Goal: Task Accomplishment & Management: Use online tool/utility

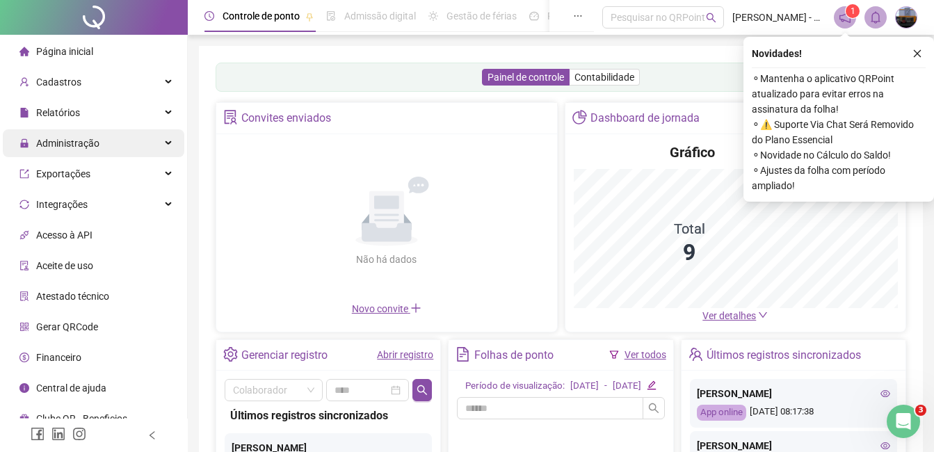
click at [90, 143] on span "Administração" at bounding box center [67, 143] width 63 height 11
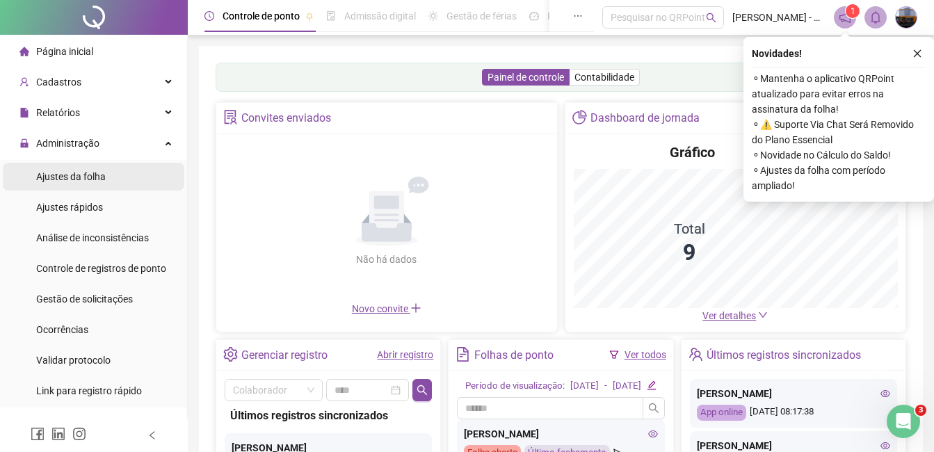
click at [67, 175] on span "Ajustes da folha" at bounding box center [71, 176] width 70 height 11
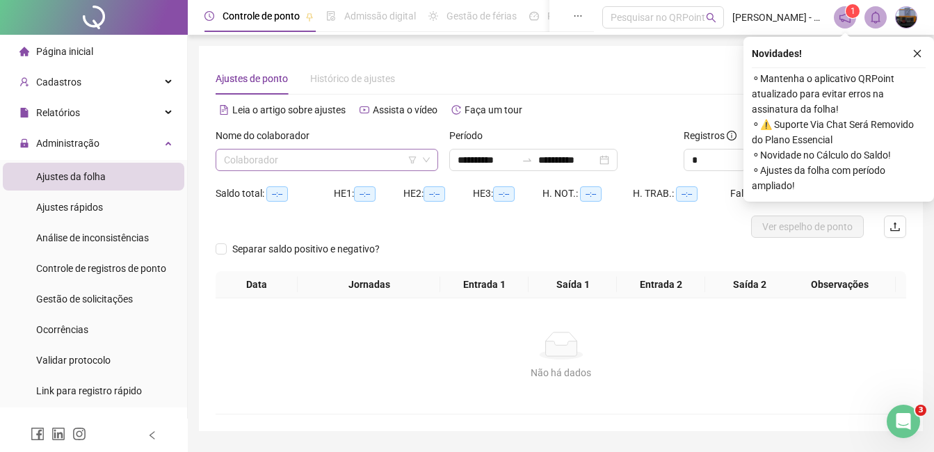
click at [219, 160] on div "Colaborador" at bounding box center [327, 160] width 222 height 22
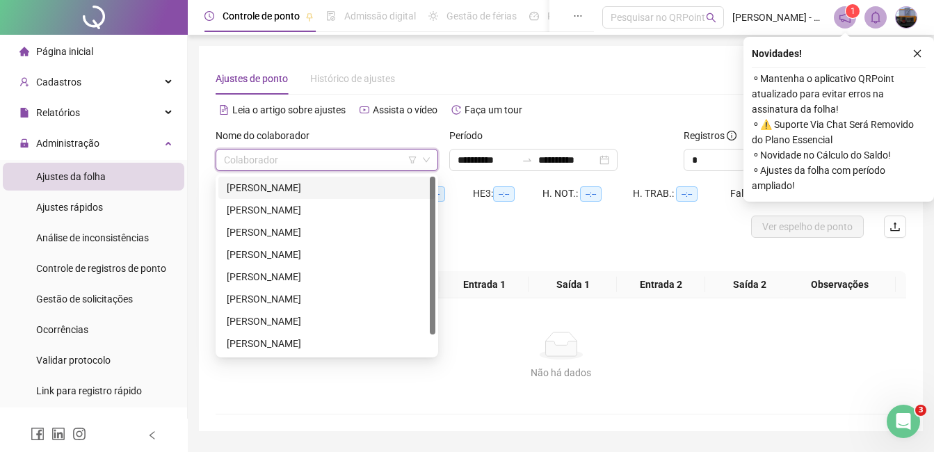
click at [267, 184] on div "[PERSON_NAME]" at bounding box center [327, 187] width 200 height 15
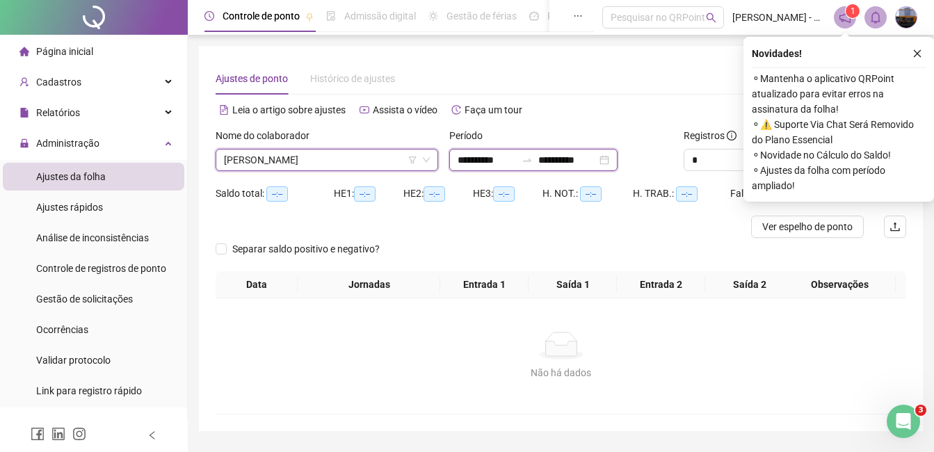
click at [463, 159] on input "**********" at bounding box center [486, 159] width 58 height 15
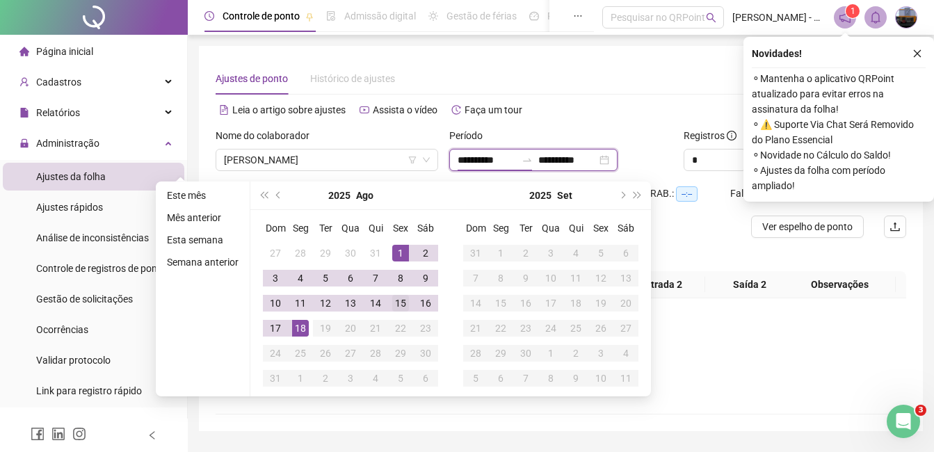
type input "**********"
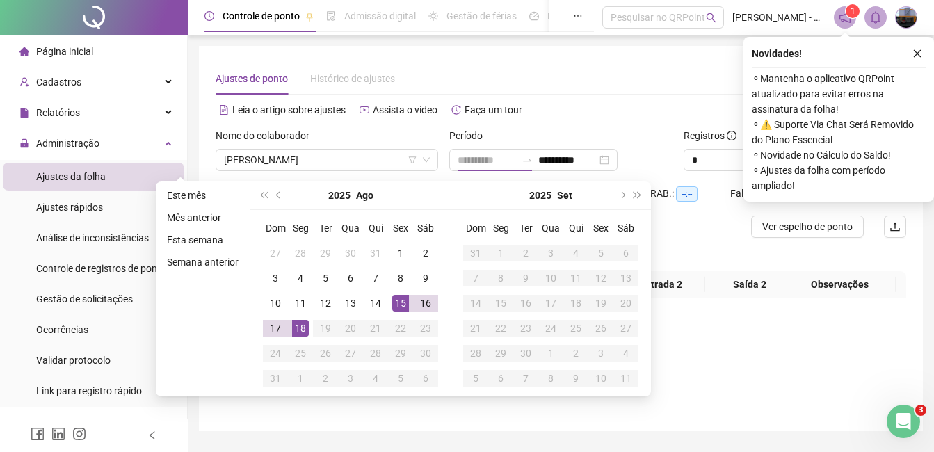
click at [399, 300] on div "15" at bounding box center [400, 303] width 17 height 17
type input "**********"
click at [301, 325] on div "18" at bounding box center [300, 328] width 17 height 17
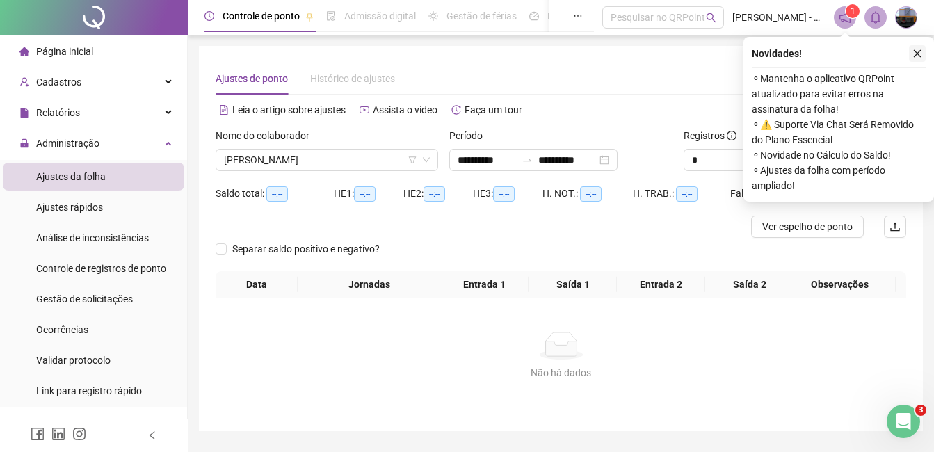
click at [912, 50] on icon "close" at bounding box center [917, 54] width 10 height 10
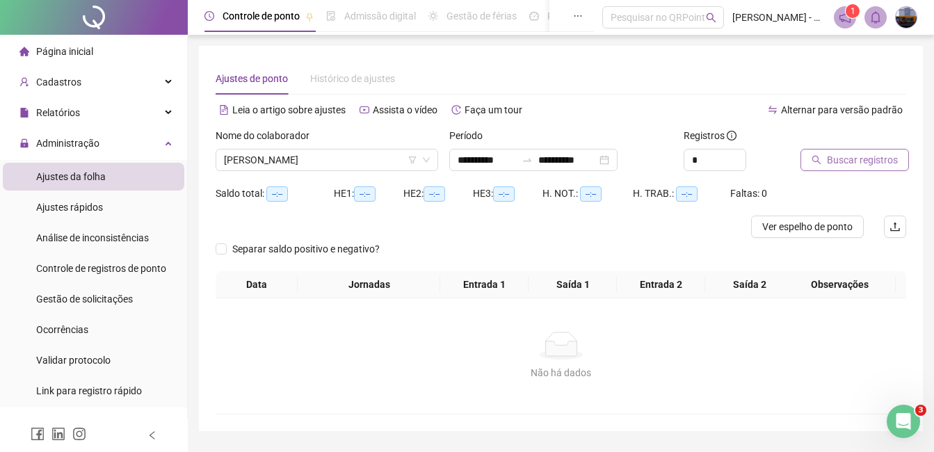
click at [879, 154] on span "Buscar registros" at bounding box center [862, 159] width 71 height 15
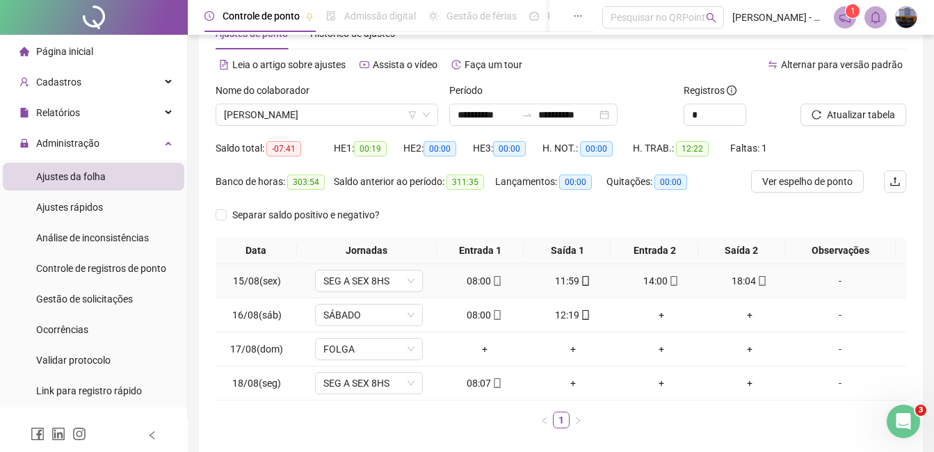
scroll to position [70, 0]
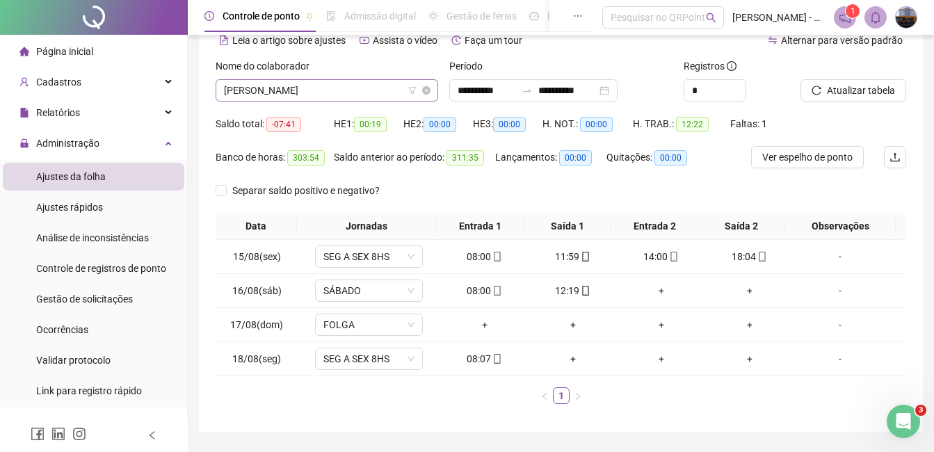
click at [293, 93] on span "[PERSON_NAME]" at bounding box center [327, 90] width 206 height 21
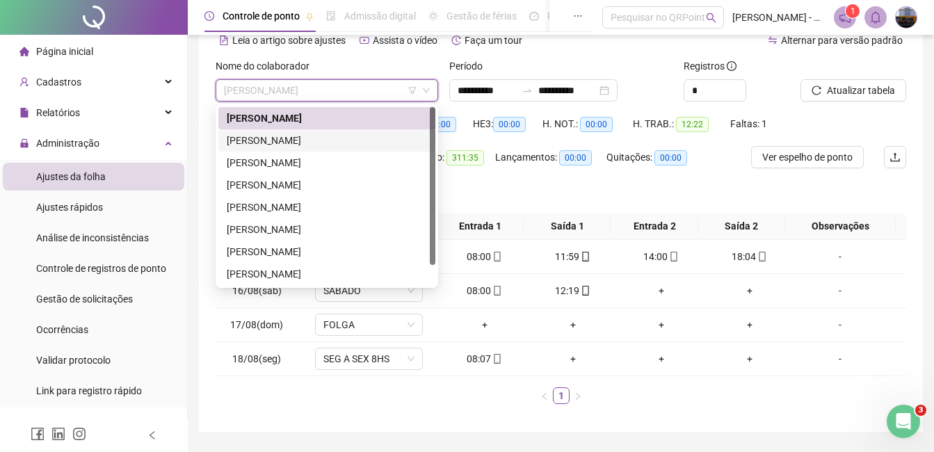
click at [279, 133] on div "[PERSON_NAME]" at bounding box center [327, 140] width 200 height 15
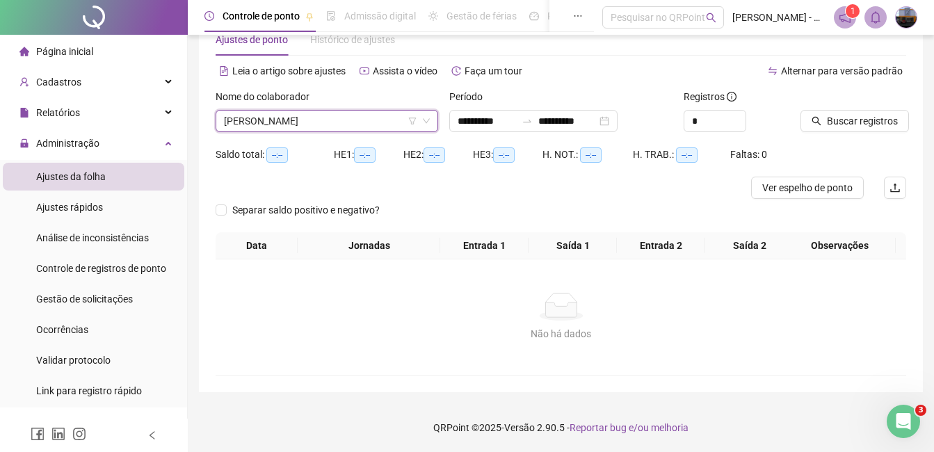
scroll to position [39, 0]
click at [836, 120] on span "Buscar registros" at bounding box center [862, 120] width 71 height 15
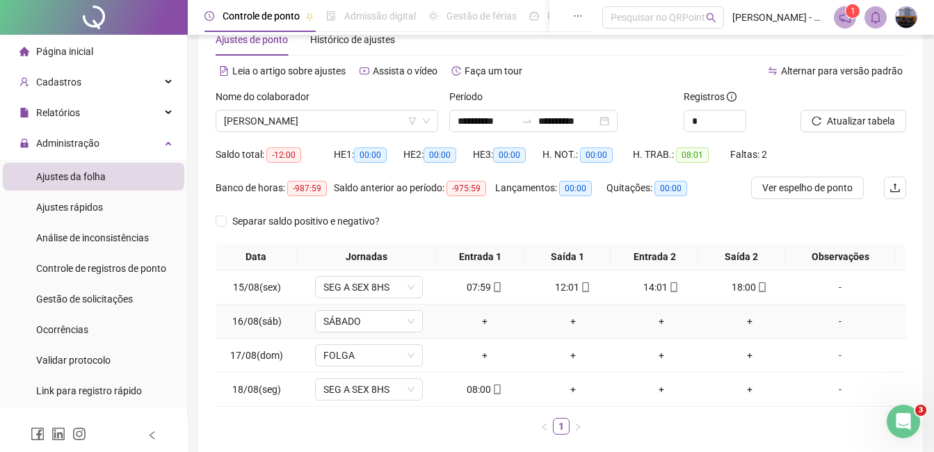
click at [828, 317] on div "-" at bounding box center [840, 321] width 82 height 15
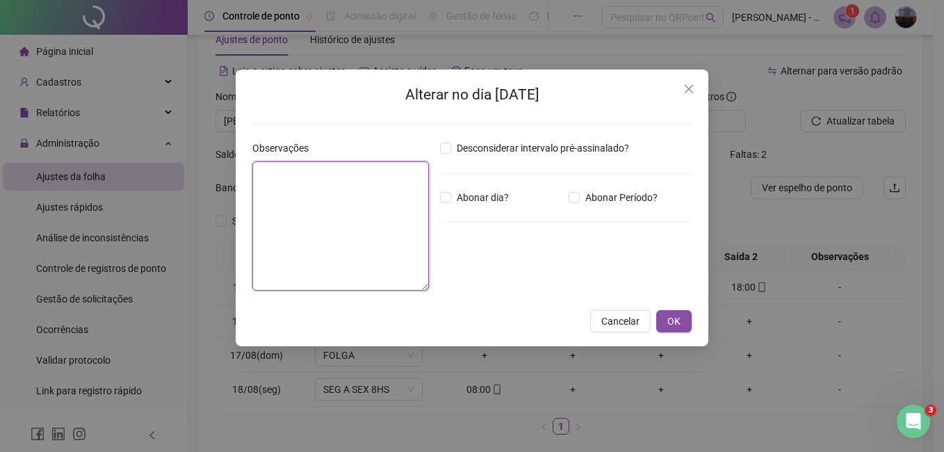
click at [373, 206] on textarea at bounding box center [340, 225] width 177 height 129
type textarea "**********"
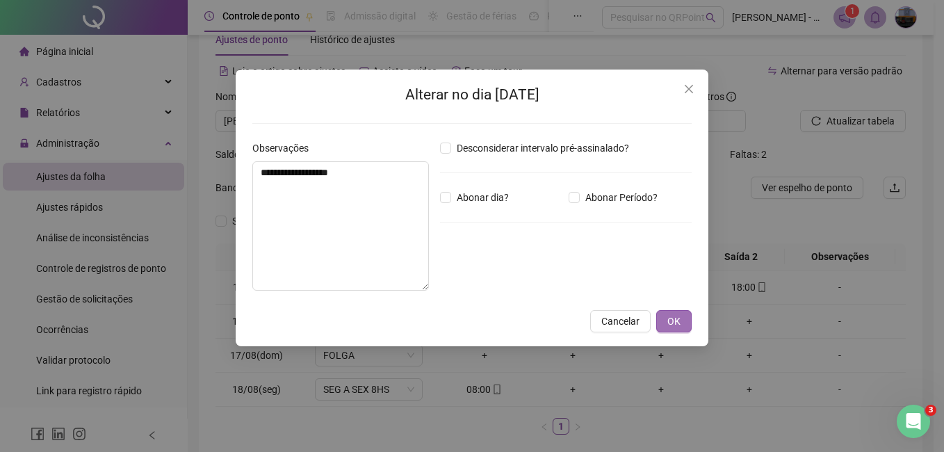
click at [680, 318] on span "OK" at bounding box center [673, 321] width 13 height 15
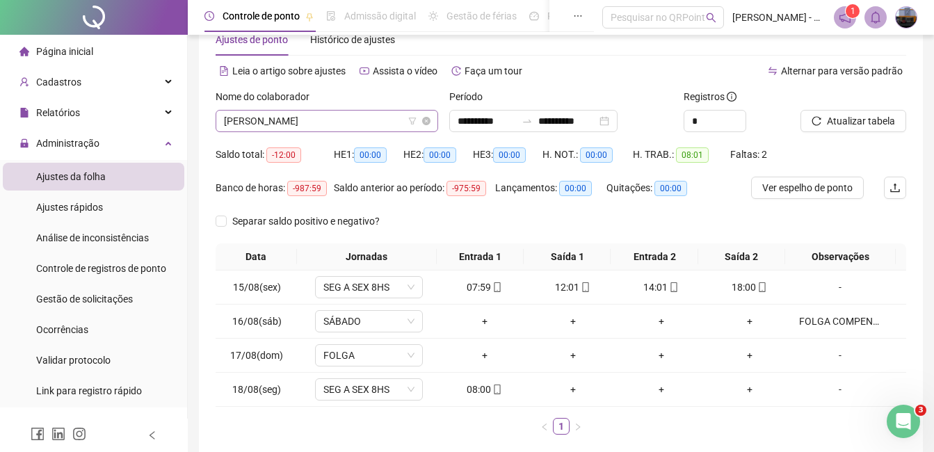
click at [345, 129] on span "[PERSON_NAME]" at bounding box center [327, 121] width 206 height 21
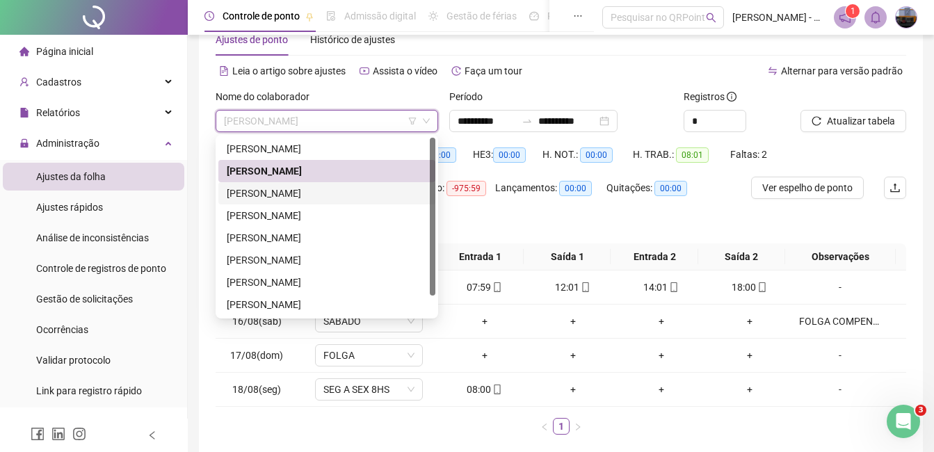
click at [283, 191] on div "[PERSON_NAME]" at bounding box center [327, 193] width 200 height 15
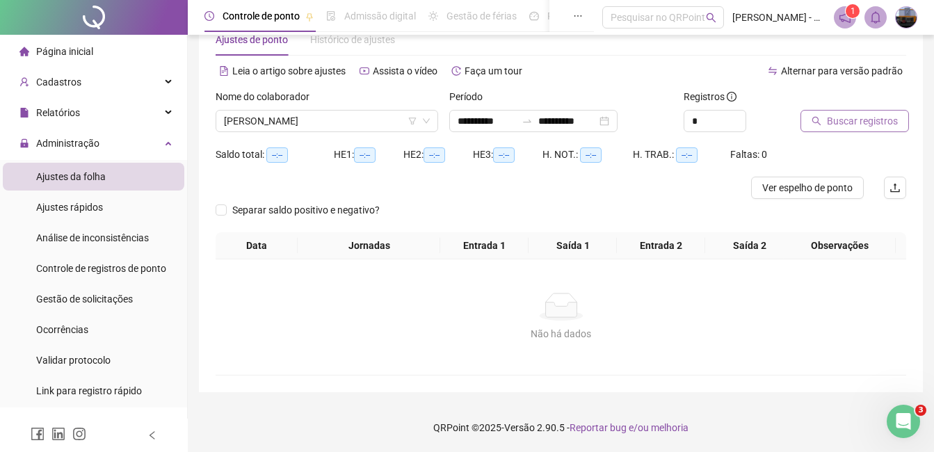
click at [861, 121] on span "Buscar registros" at bounding box center [862, 120] width 71 height 15
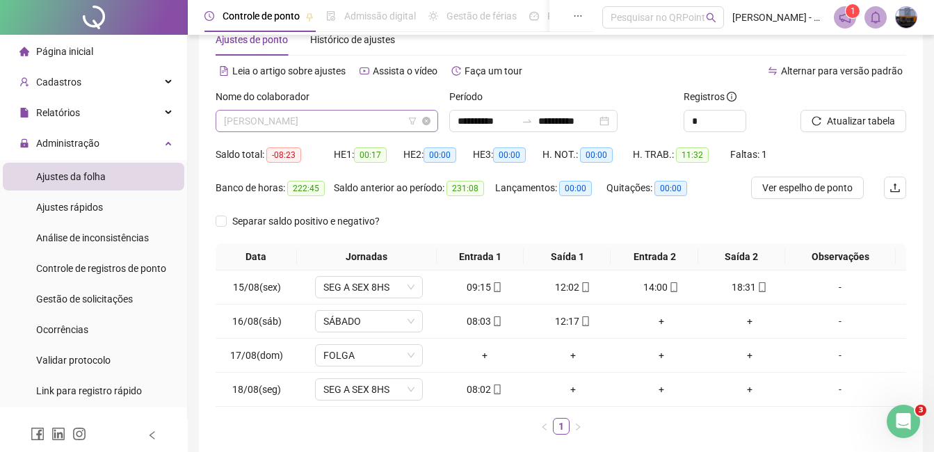
click at [339, 121] on span "[PERSON_NAME]" at bounding box center [327, 121] width 206 height 21
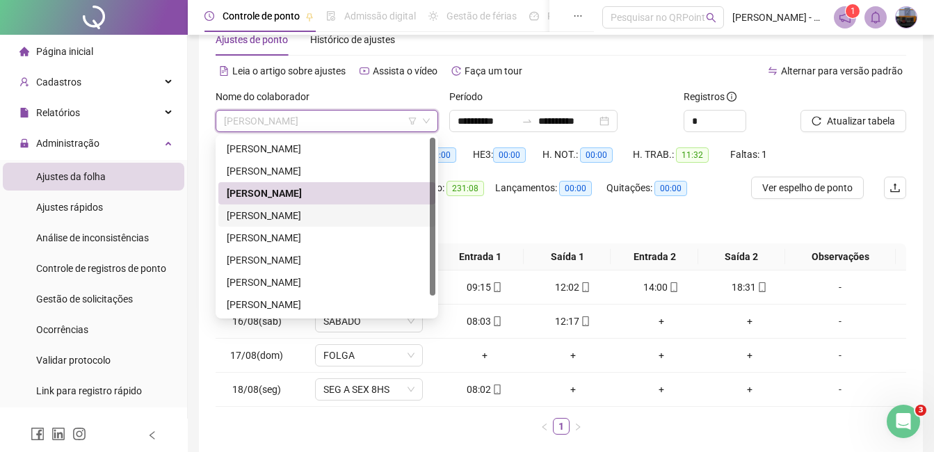
click at [299, 210] on div "[PERSON_NAME]" at bounding box center [327, 215] width 200 height 15
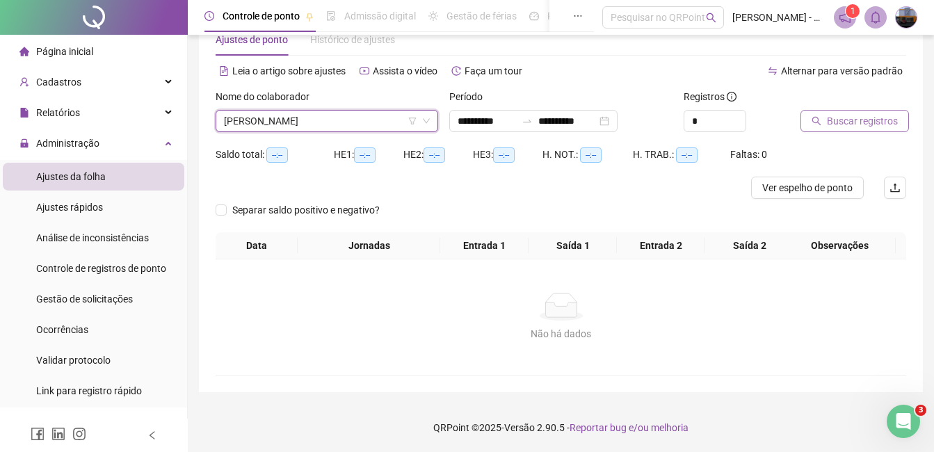
click at [822, 119] on button "Buscar registros" at bounding box center [854, 121] width 108 height 22
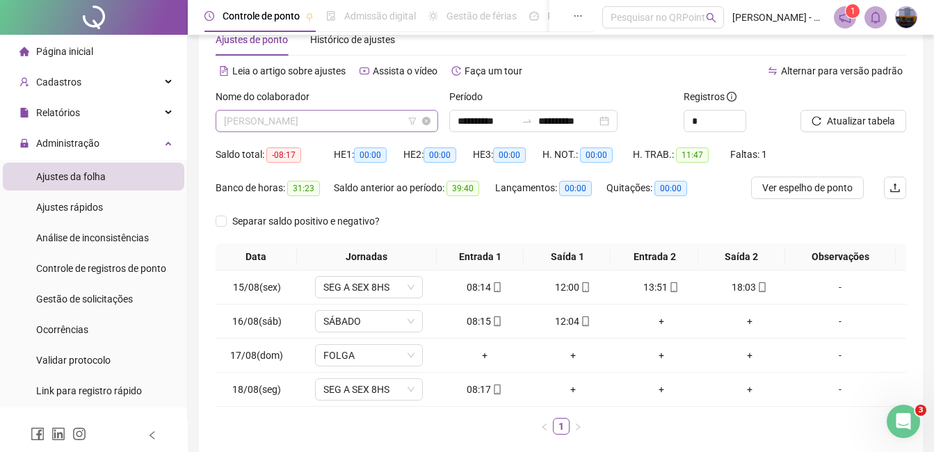
click at [321, 119] on span "[PERSON_NAME]" at bounding box center [327, 121] width 206 height 21
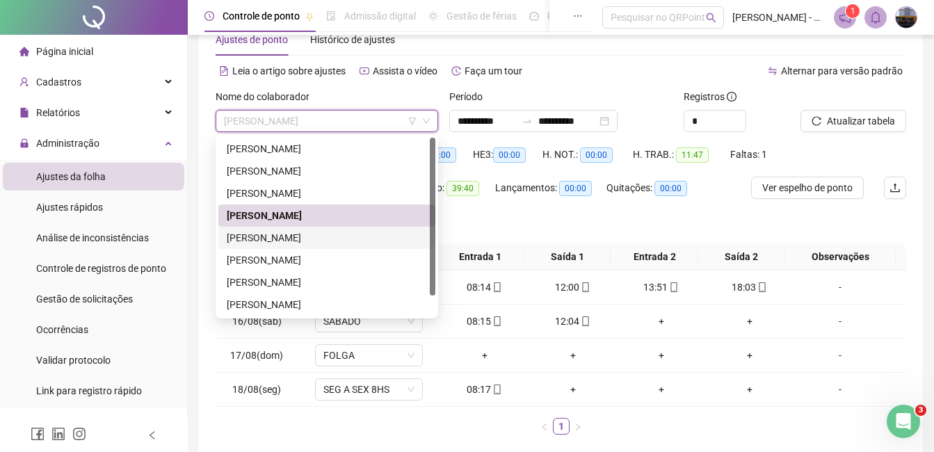
click at [303, 240] on div "[PERSON_NAME]" at bounding box center [327, 237] width 200 height 15
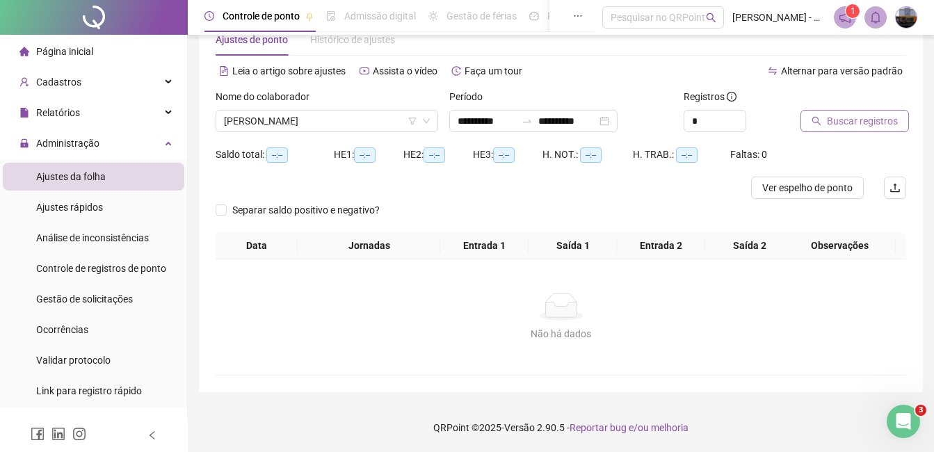
click at [887, 119] on span "Buscar registros" at bounding box center [862, 120] width 71 height 15
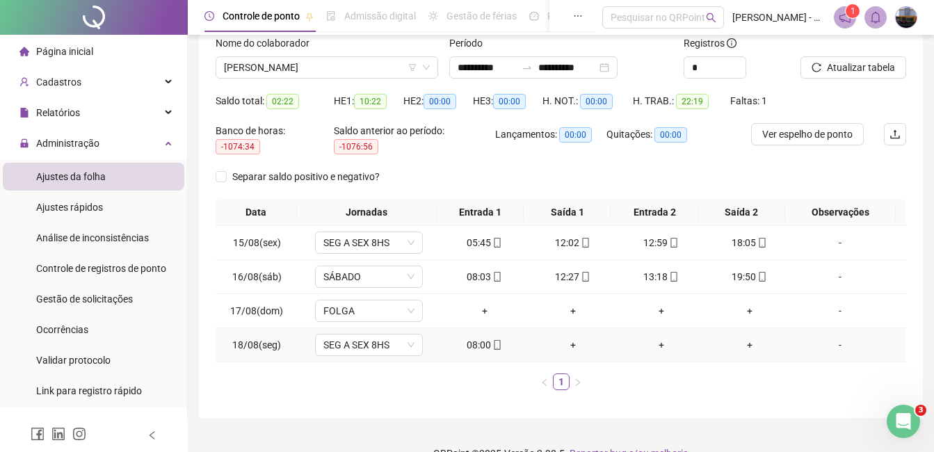
scroll to position [108, 0]
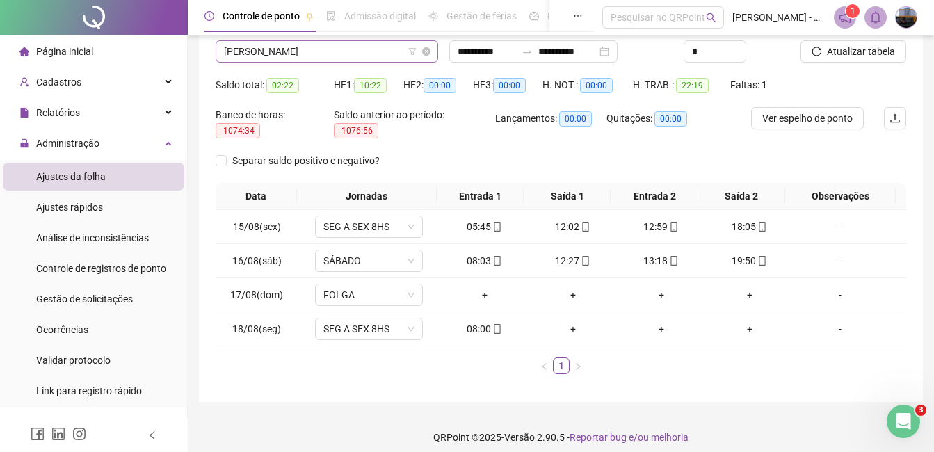
click at [327, 56] on span "[PERSON_NAME]" at bounding box center [327, 51] width 206 height 21
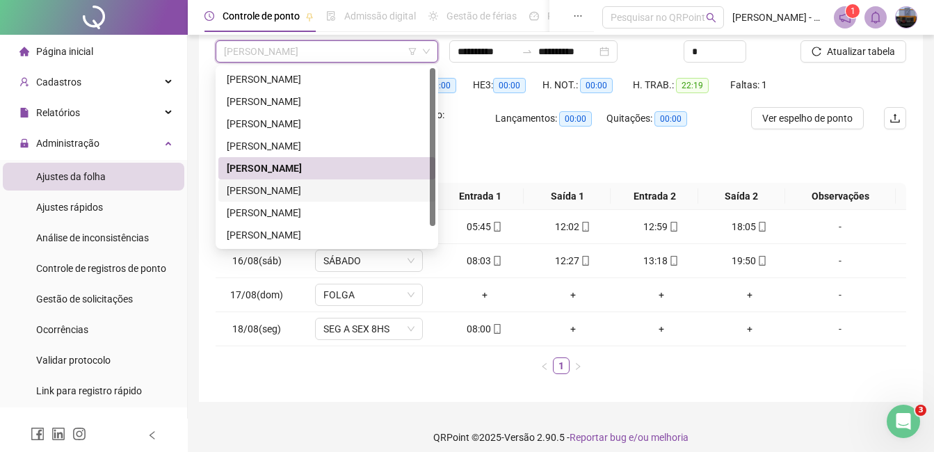
click at [283, 192] on div "[PERSON_NAME]" at bounding box center [327, 190] width 200 height 15
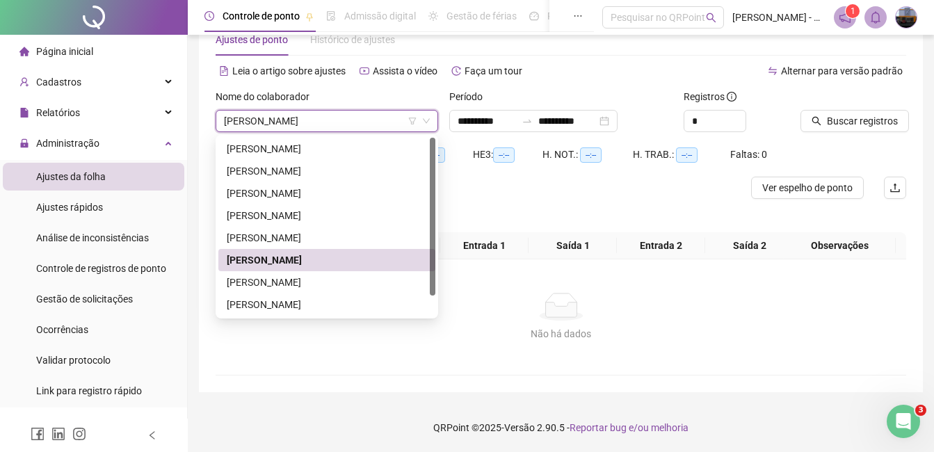
scroll to position [39, 0]
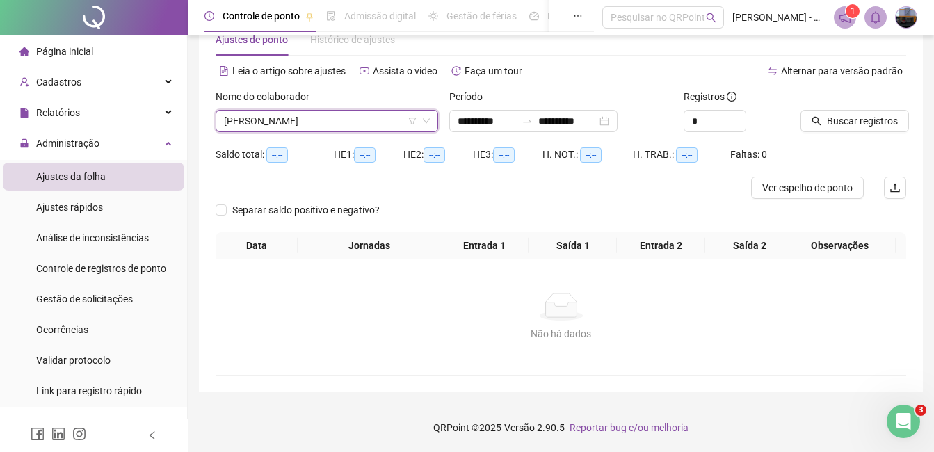
click at [813, 109] on div at bounding box center [835, 99] width 71 height 21
click at [813, 115] on button "Buscar registros" at bounding box center [854, 121] width 108 height 22
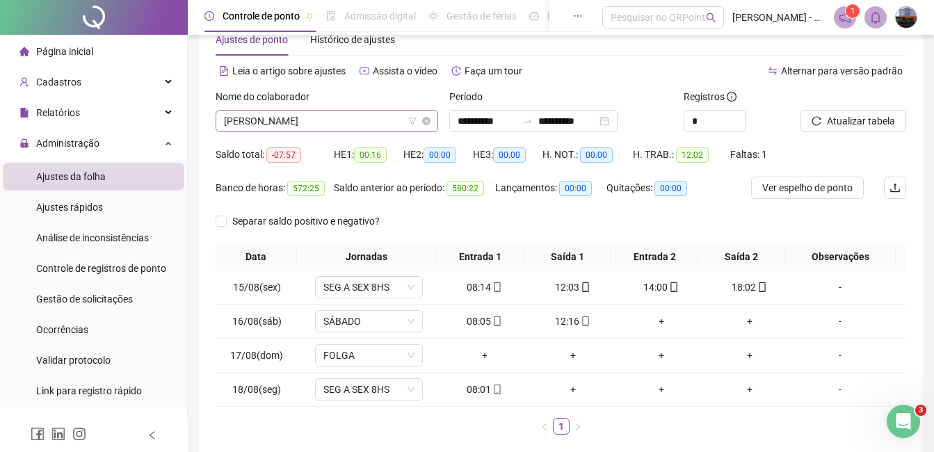
click at [318, 126] on span "[PERSON_NAME]" at bounding box center [327, 121] width 206 height 21
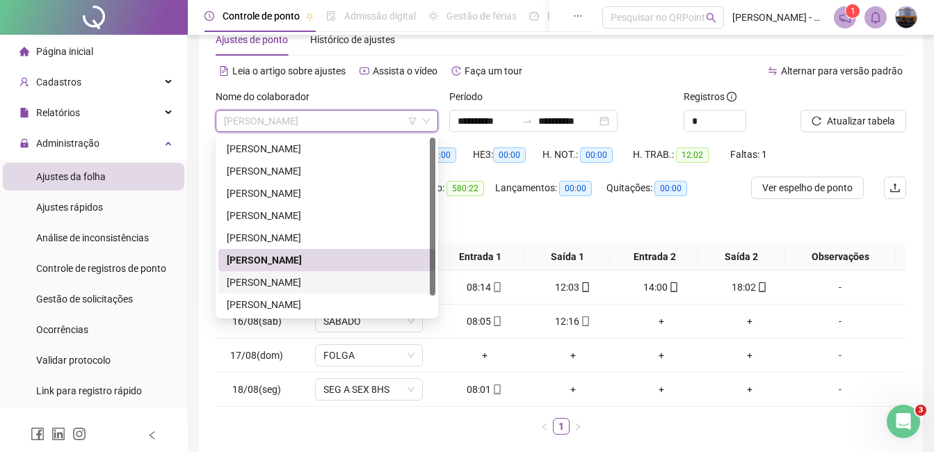
click at [286, 282] on div "[PERSON_NAME]" at bounding box center [327, 282] width 200 height 15
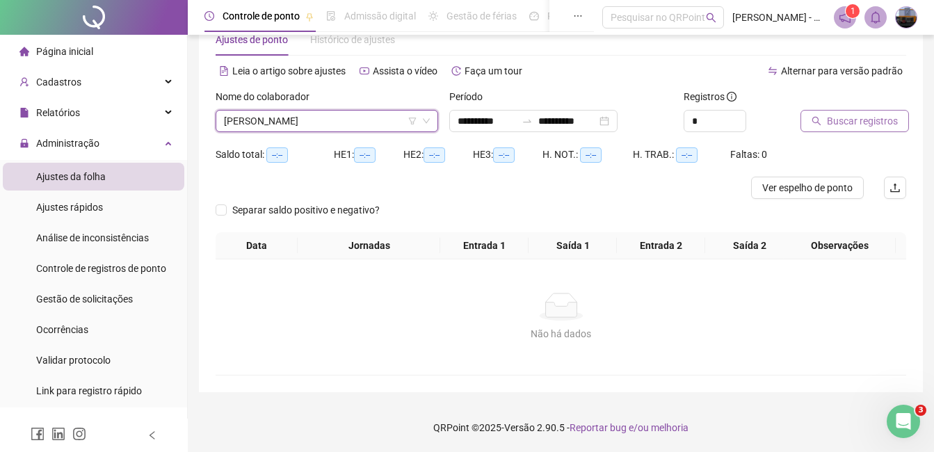
click at [862, 115] on span "Buscar registros" at bounding box center [862, 120] width 71 height 15
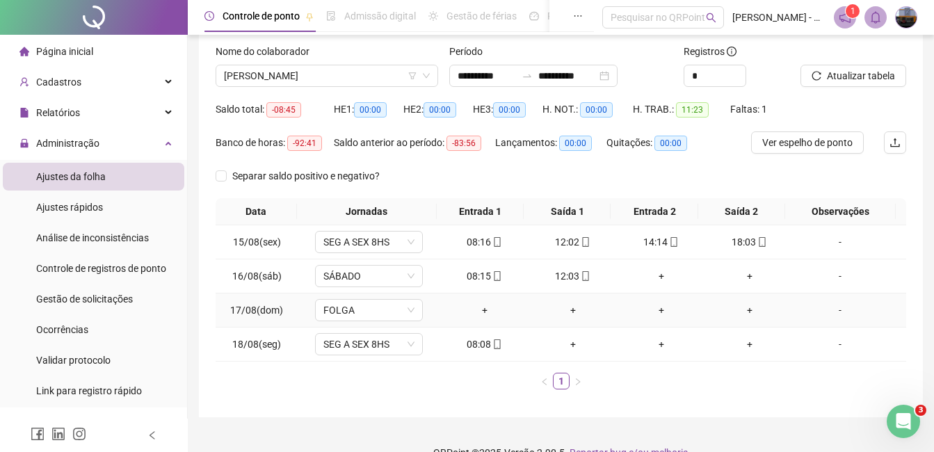
scroll to position [108, 0]
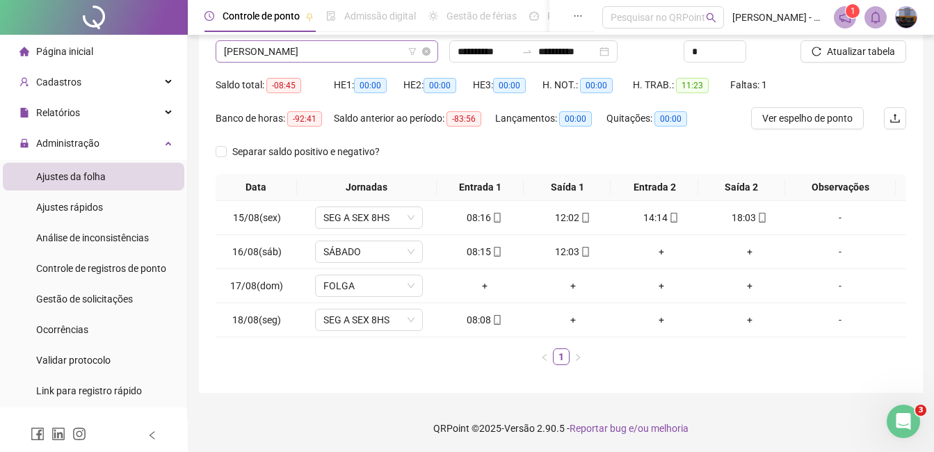
click at [322, 56] on span "[PERSON_NAME]" at bounding box center [327, 51] width 206 height 21
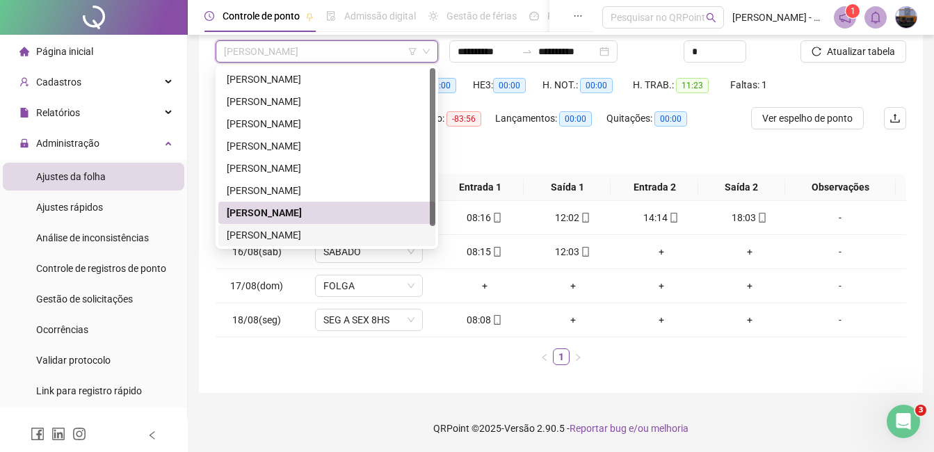
click at [295, 233] on div "[PERSON_NAME]" at bounding box center [327, 234] width 200 height 15
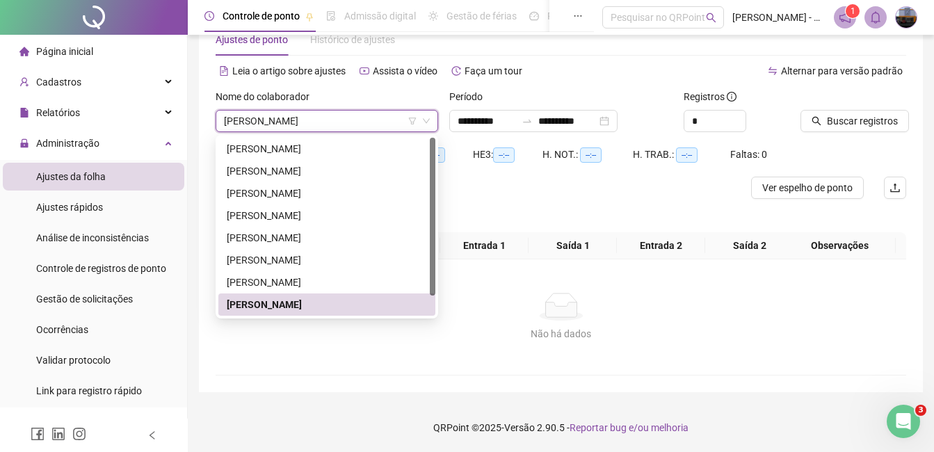
scroll to position [39, 0]
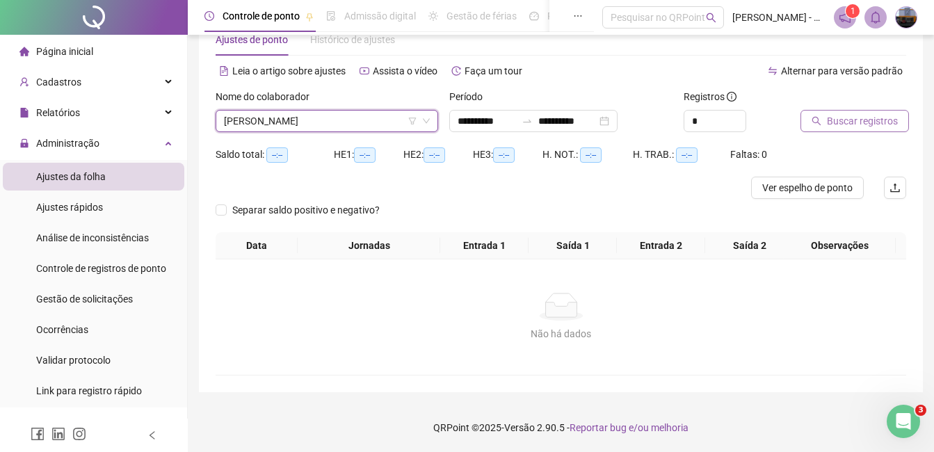
click at [865, 129] on button "Buscar registros" at bounding box center [854, 121] width 108 height 22
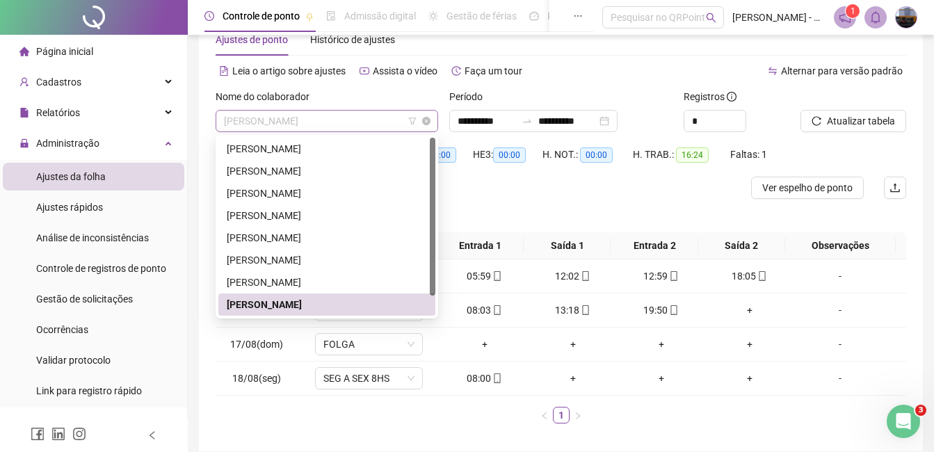
click at [314, 120] on span "[PERSON_NAME]" at bounding box center [327, 121] width 206 height 21
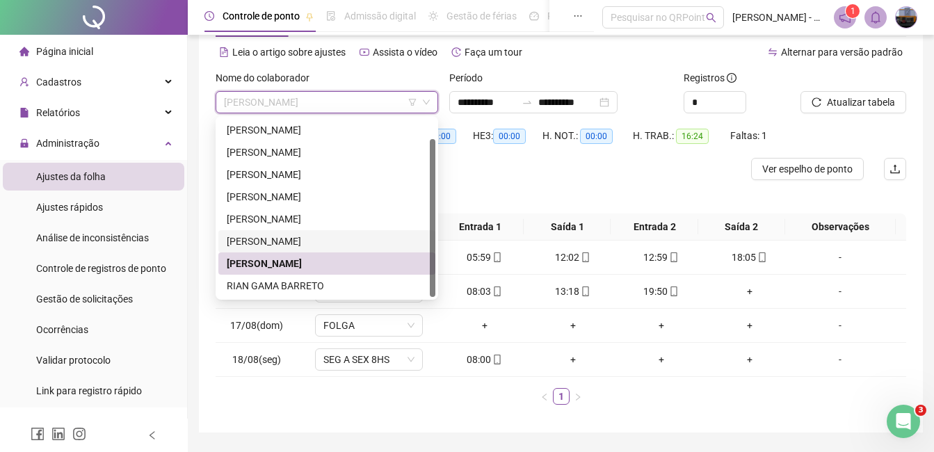
scroll to position [98, 0]
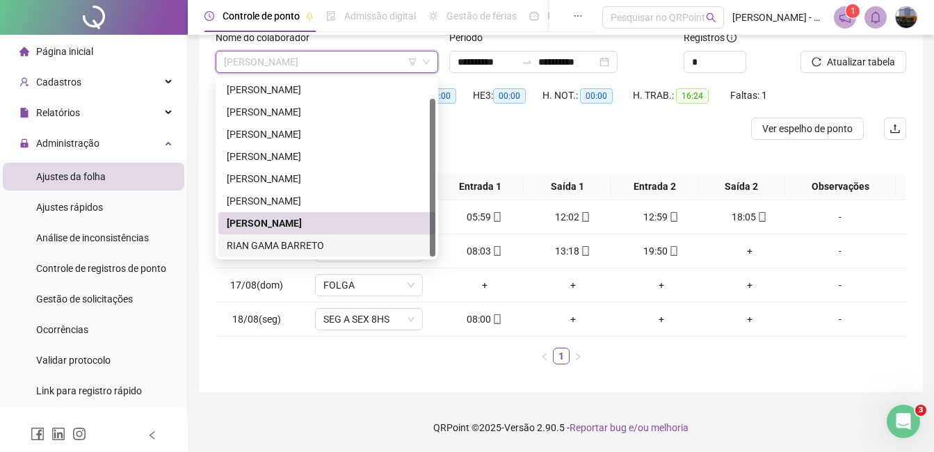
click at [289, 241] on div "RIAN GAMA BARRETO" at bounding box center [327, 245] width 200 height 15
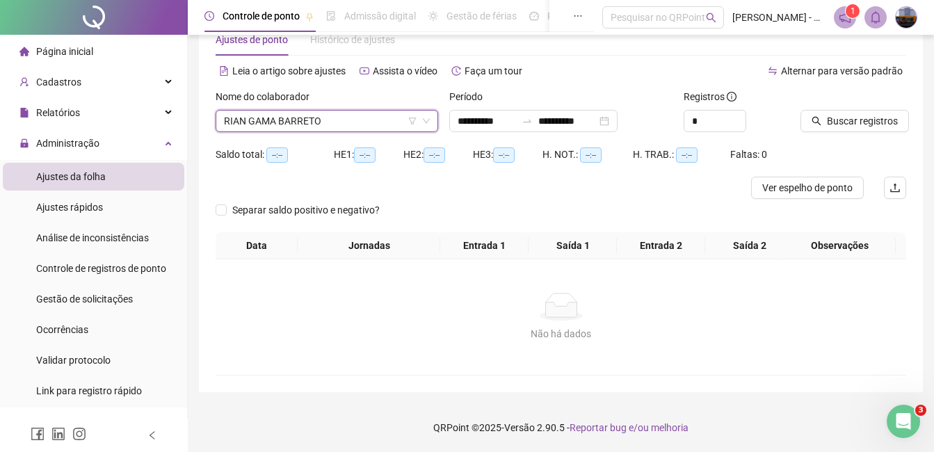
scroll to position [39, 0]
click at [861, 113] on button "Buscar registros" at bounding box center [854, 121] width 108 height 22
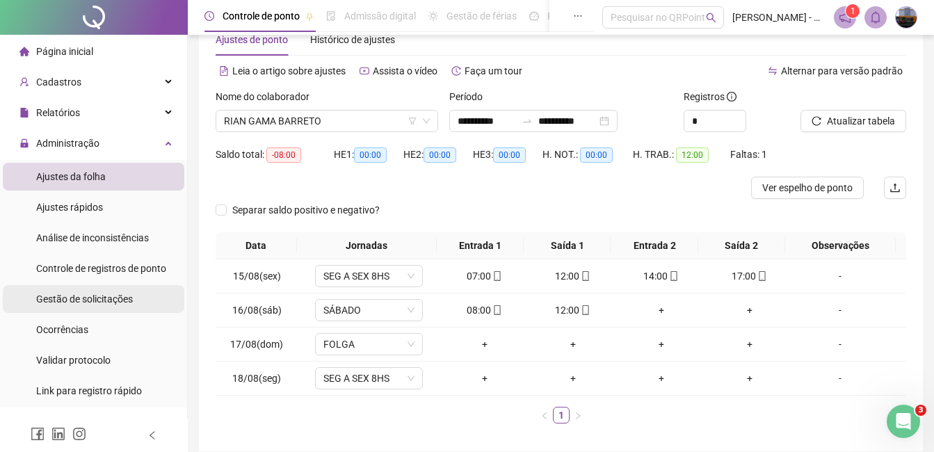
click at [67, 300] on span "Gestão de solicitações" at bounding box center [84, 298] width 97 height 11
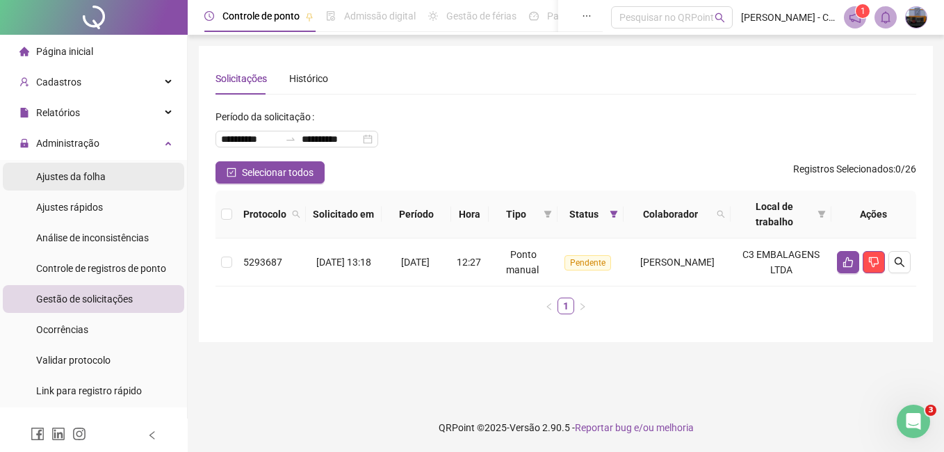
click at [97, 175] on span "Ajustes da folha" at bounding box center [71, 176] width 70 height 11
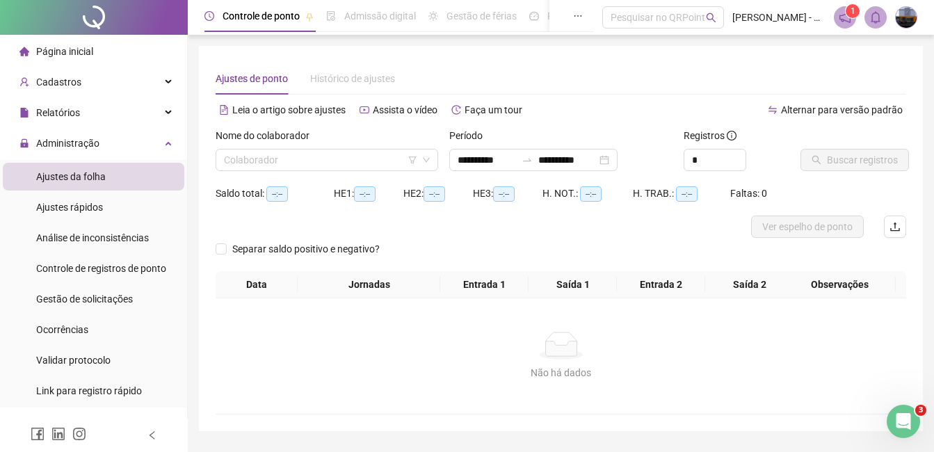
click at [319, 144] on div "Nome do colaborador" at bounding box center [327, 138] width 222 height 21
click at [320, 153] on input "search" at bounding box center [320, 159] width 193 height 21
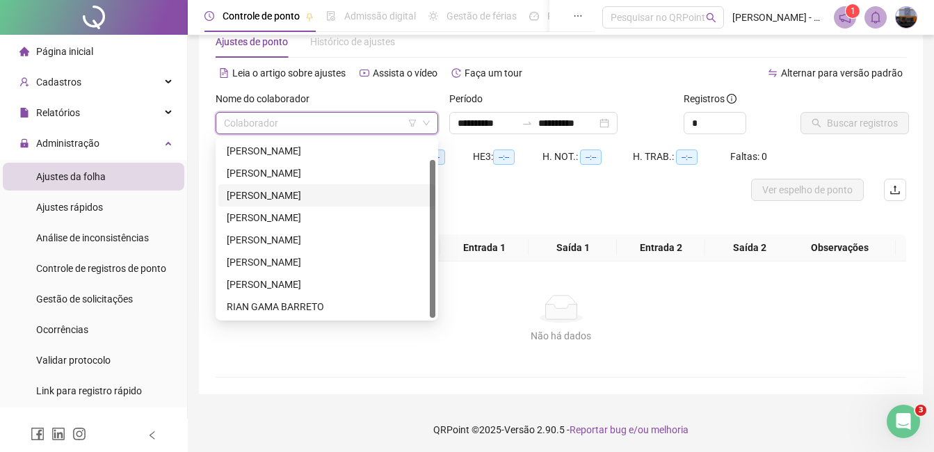
scroll to position [39, 0]
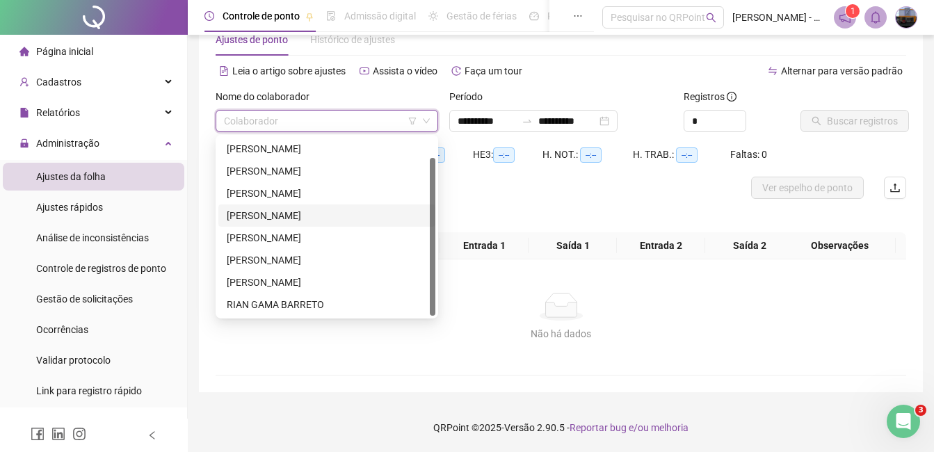
click at [297, 211] on div "[PERSON_NAME]" at bounding box center [327, 215] width 200 height 15
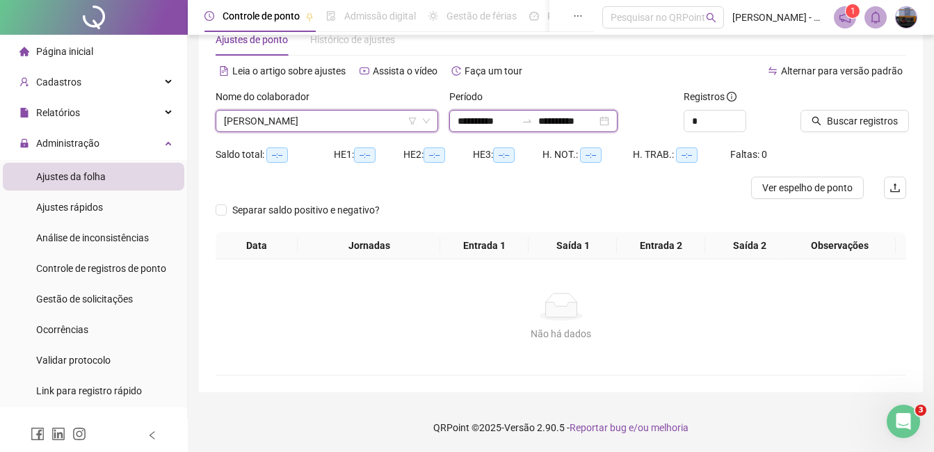
click at [469, 119] on input "**********" at bounding box center [486, 120] width 58 height 15
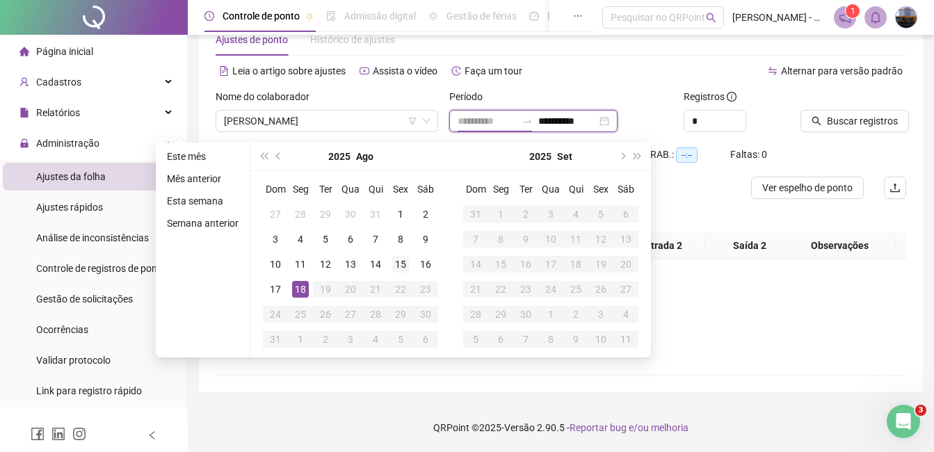
type input "**********"
click at [398, 266] on div "15" at bounding box center [400, 264] width 17 height 17
type input "**********"
click at [305, 292] on div "18" at bounding box center [300, 289] width 17 height 17
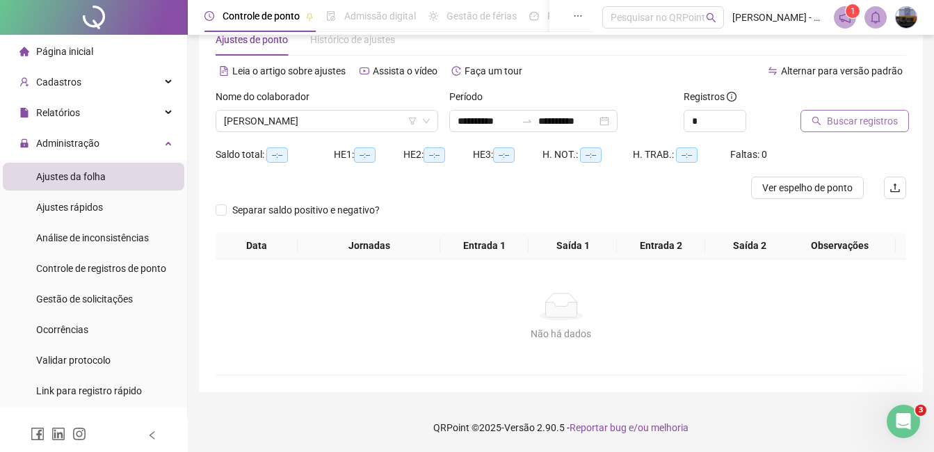
click at [858, 126] on span "Buscar registros" at bounding box center [862, 120] width 71 height 15
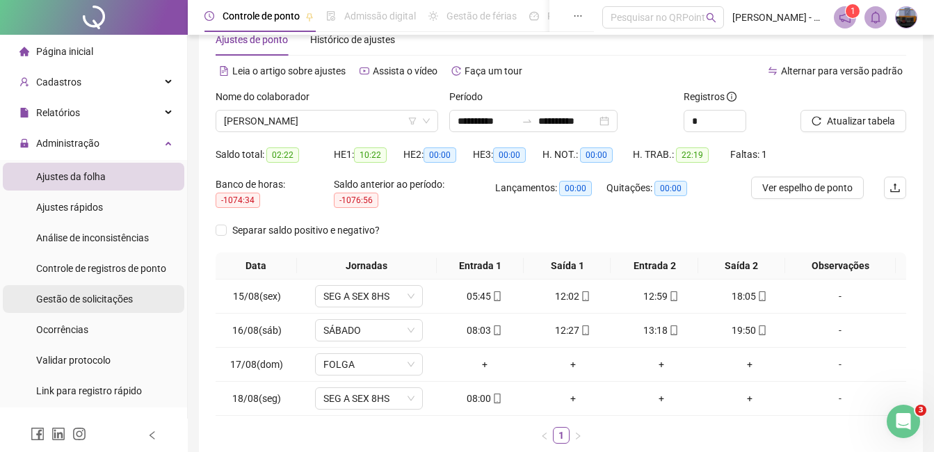
click at [90, 295] on span "Gestão de solicitações" at bounding box center [84, 298] width 97 height 11
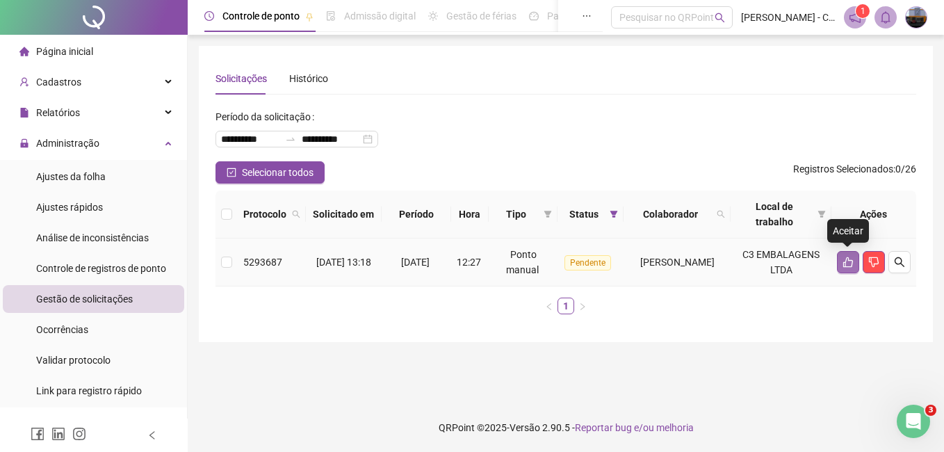
click at [850, 263] on icon "like" at bounding box center [848, 262] width 11 height 11
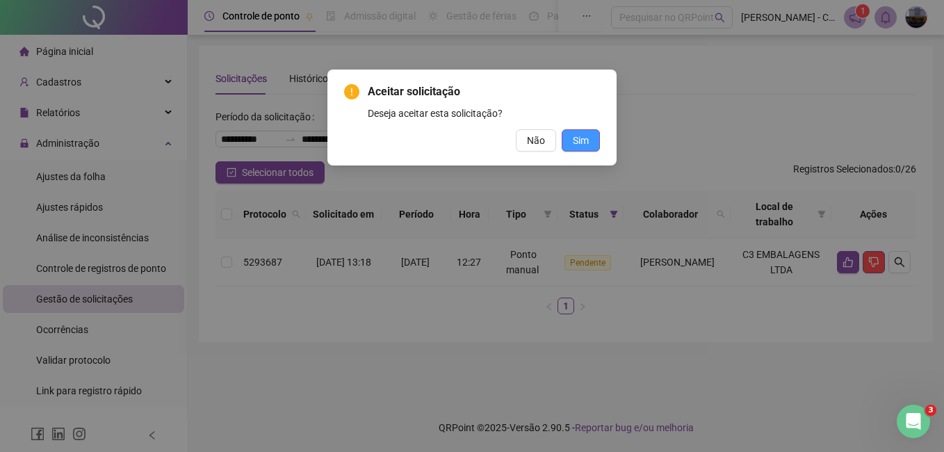
click at [587, 143] on span "Sim" at bounding box center [581, 140] width 16 height 15
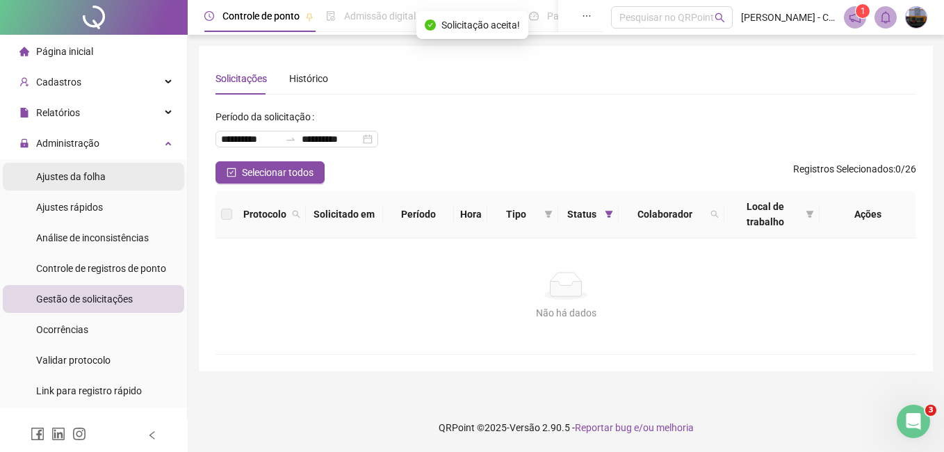
click at [93, 190] on div "Ajustes da folha" at bounding box center [71, 177] width 70 height 28
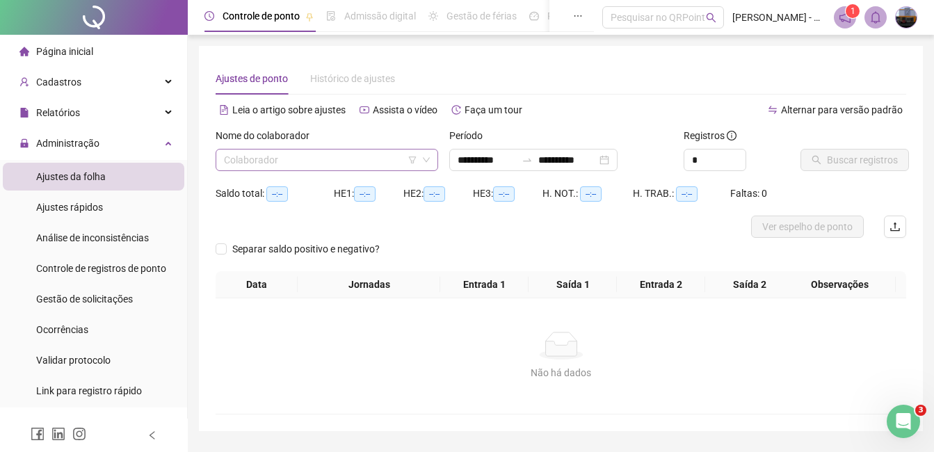
click at [293, 163] on input "search" at bounding box center [320, 159] width 193 height 21
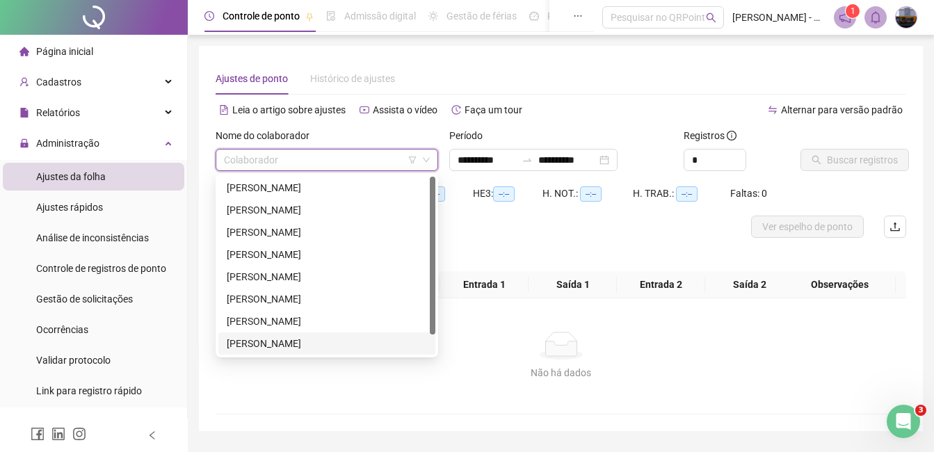
click at [261, 346] on div "[PERSON_NAME]" at bounding box center [327, 343] width 200 height 15
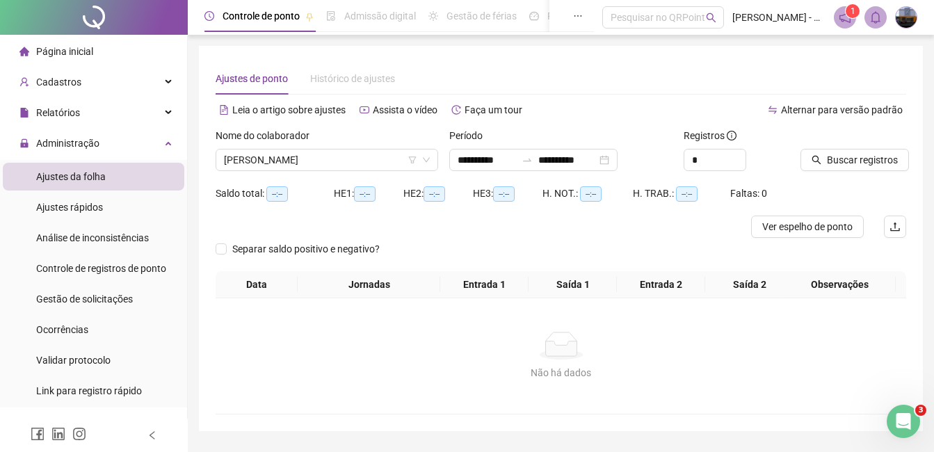
click at [339, 176] on div "Nome do colaborador [PERSON_NAME]" at bounding box center [327, 155] width 234 height 54
click at [348, 161] on span "[PERSON_NAME]" at bounding box center [327, 159] width 206 height 21
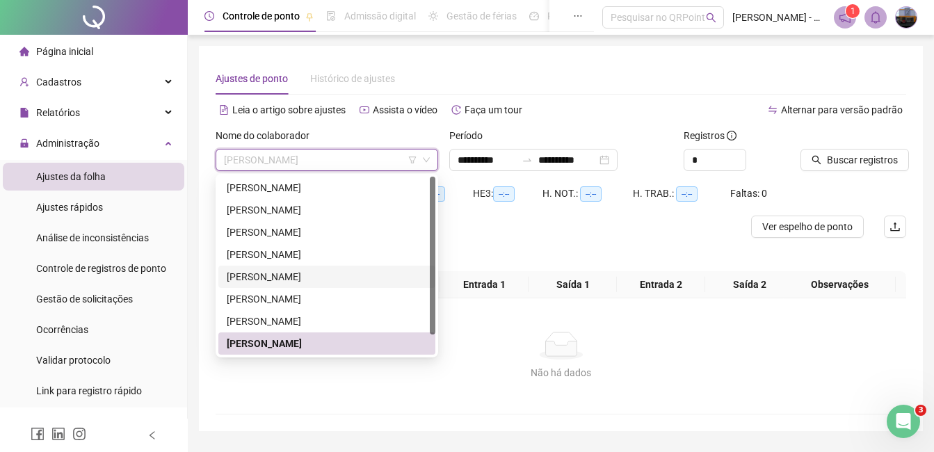
click at [311, 276] on div "[PERSON_NAME]" at bounding box center [327, 276] width 200 height 15
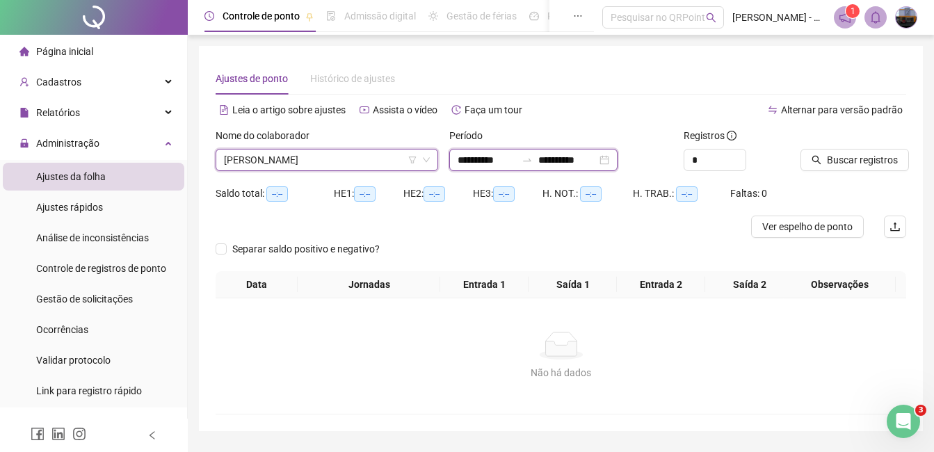
click at [473, 161] on input "**********" at bounding box center [486, 159] width 58 height 15
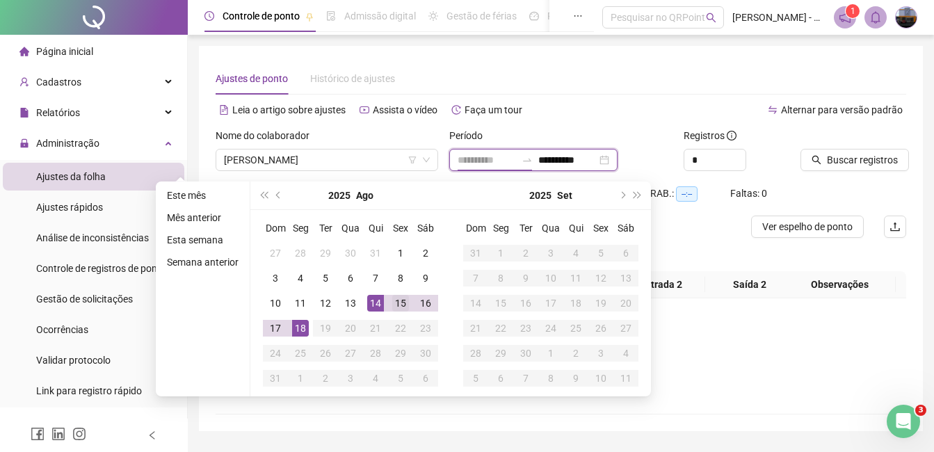
type input "**********"
click at [399, 295] on div "15" at bounding box center [400, 303] width 17 height 17
type input "**********"
click at [298, 333] on div "18" at bounding box center [300, 328] width 17 height 17
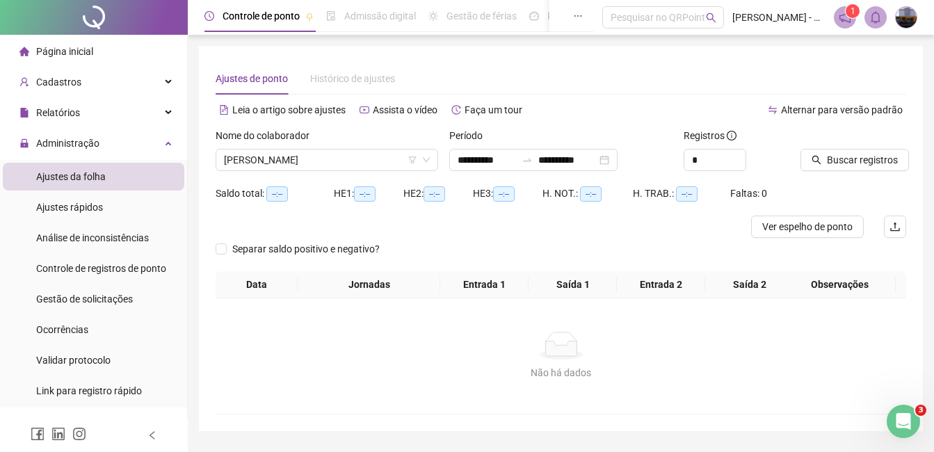
click at [908, 153] on div "Buscar registros" at bounding box center [853, 155] width 117 height 54
click at [891, 162] on span "Buscar registros" at bounding box center [862, 159] width 71 height 15
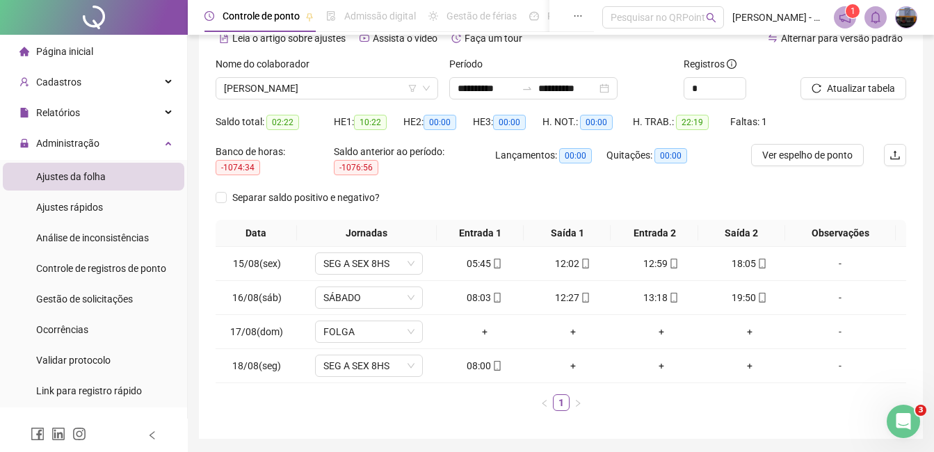
scroll to position [48, 0]
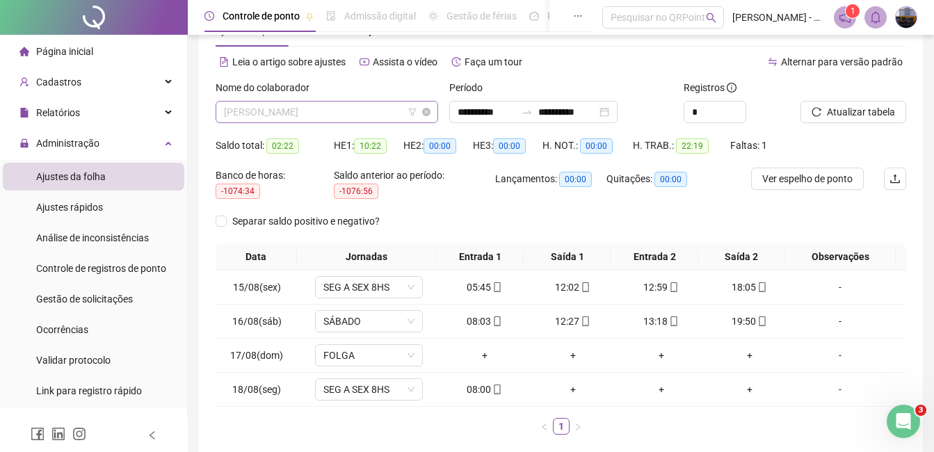
click at [295, 108] on span "[PERSON_NAME]" at bounding box center [327, 112] width 206 height 21
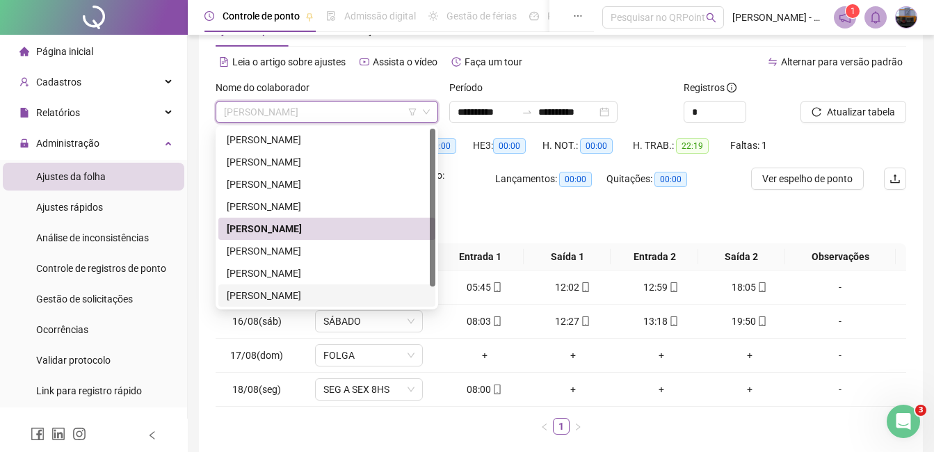
click at [268, 295] on div "[PERSON_NAME]" at bounding box center [327, 295] width 200 height 15
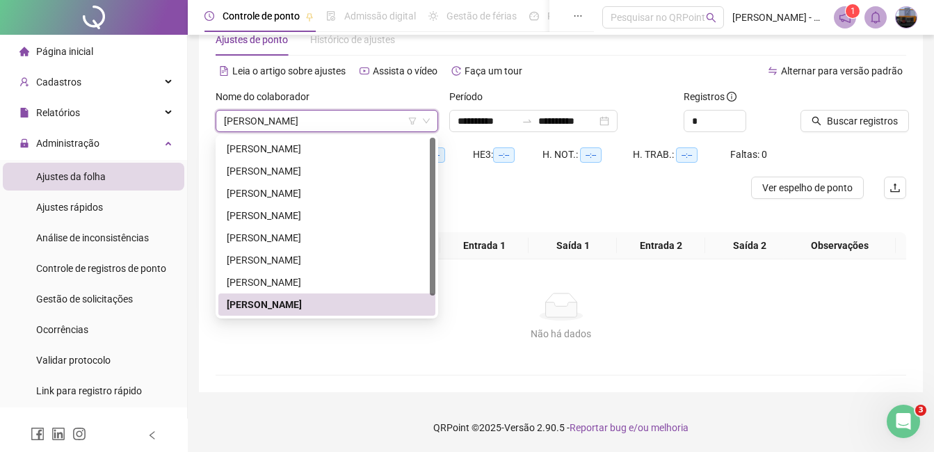
scroll to position [39, 0]
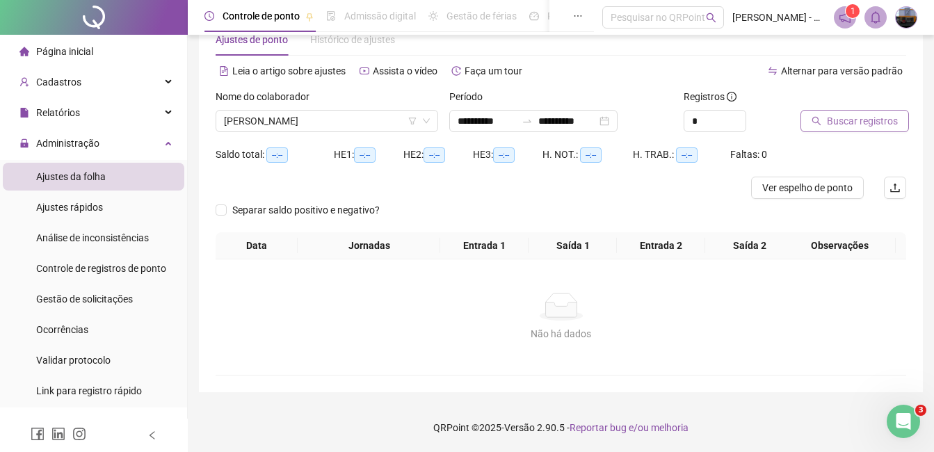
click at [876, 127] on span "Buscar registros" at bounding box center [862, 120] width 71 height 15
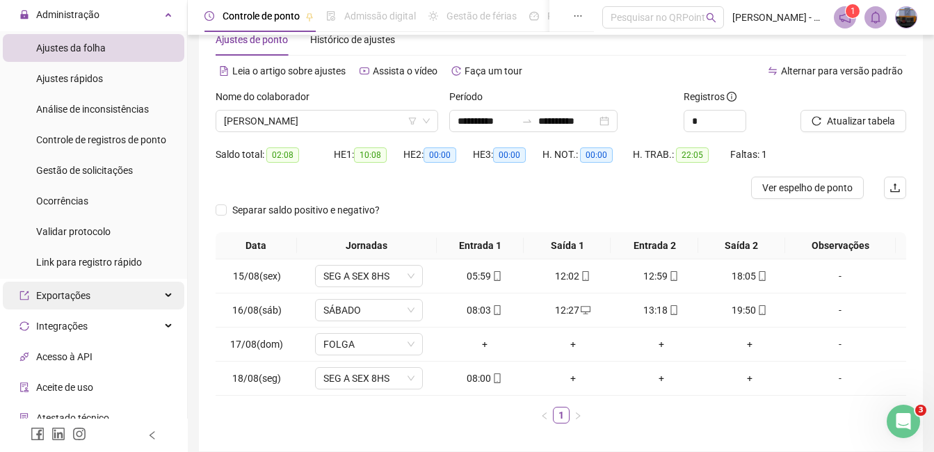
scroll to position [139, 0]
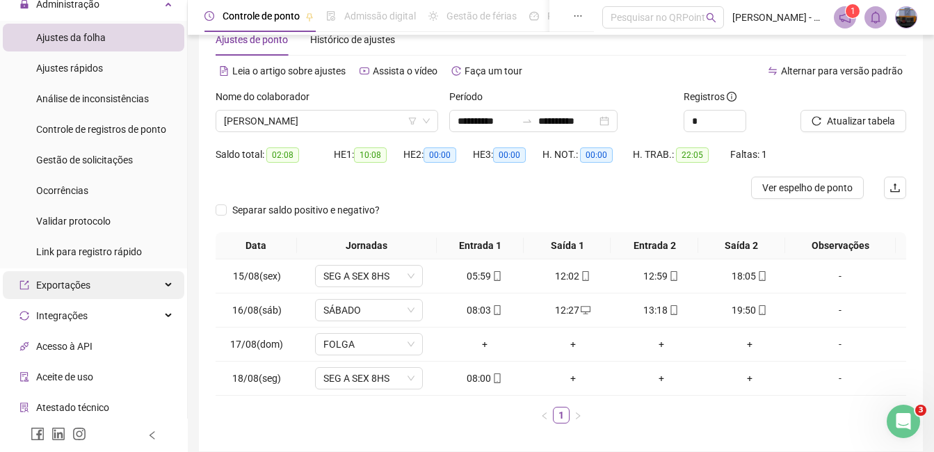
click at [106, 281] on div "Exportações" at bounding box center [93, 285] width 181 height 28
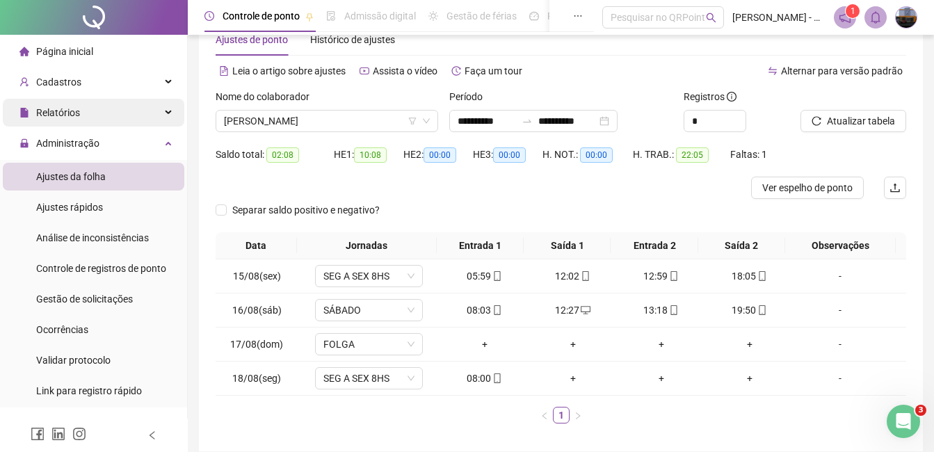
click at [86, 113] on div "Relatórios" at bounding box center [93, 113] width 181 height 28
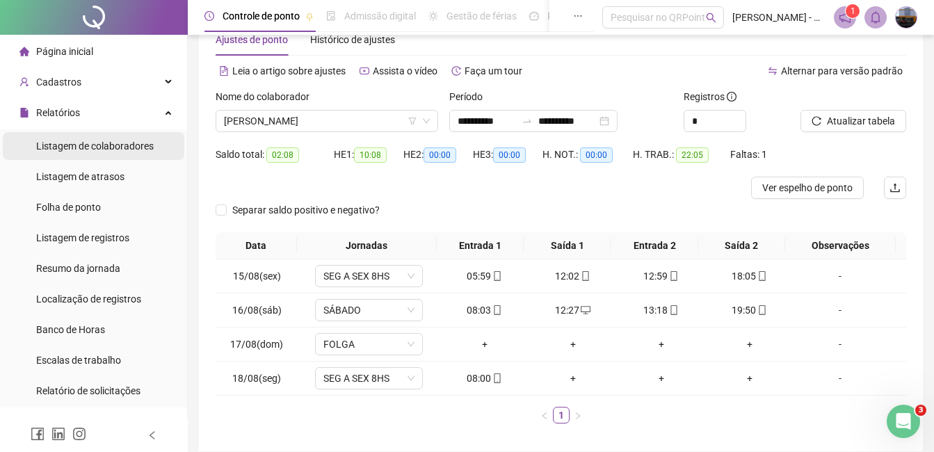
click at [95, 145] on span "Listagem de colaboradores" at bounding box center [94, 145] width 117 height 11
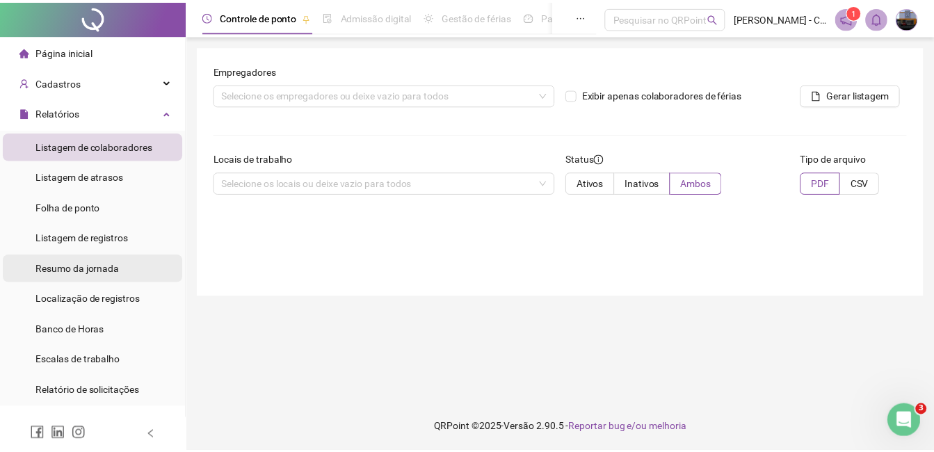
scroll to position [139, 0]
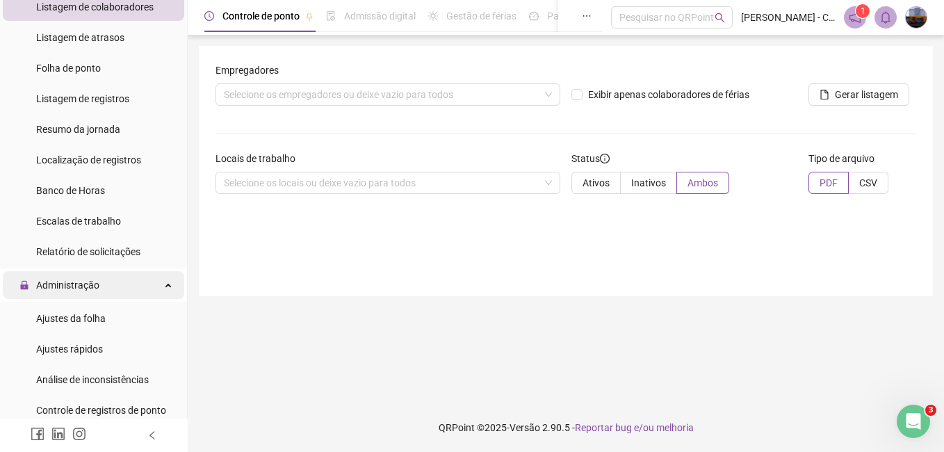
click at [108, 282] on div "Administração" at bounding box center [93, 285] width 181 height 28
click at [99, 282] on div "Administração" at bounding box center [93, 285] width 181 height 28
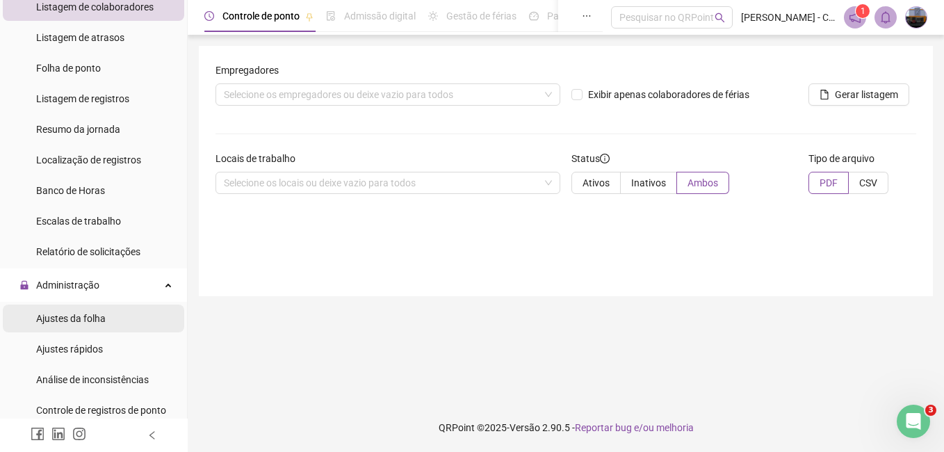
click at [94, 314] on span "Ajustes da folha" at bounding box center [71, 318] width 70 height 11
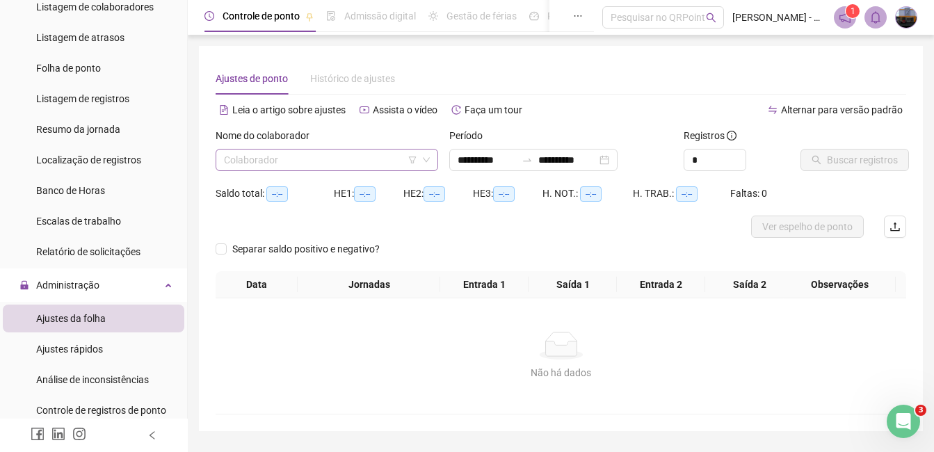
click at [270, 160] on input "search" at bounding box center [320, 159] width 193 height 21
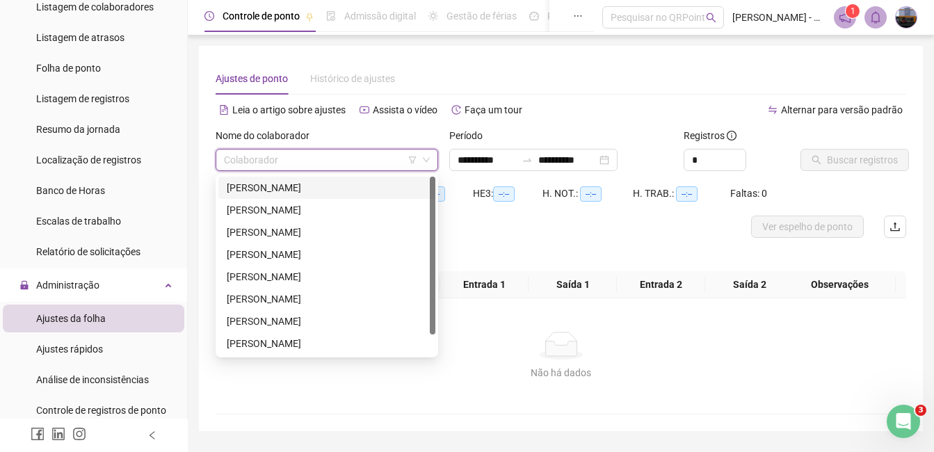
click at [270, 185] on div "[PERSON_NAME]" at bounding box center [327, 187] width 200 height 15
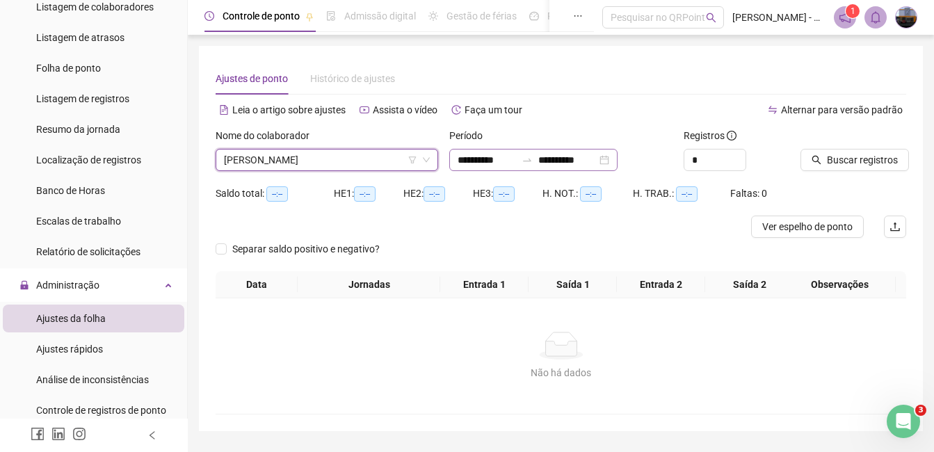
click at [456, 159] on div "**********" at bounding box center [533, 160] width 168 height 22
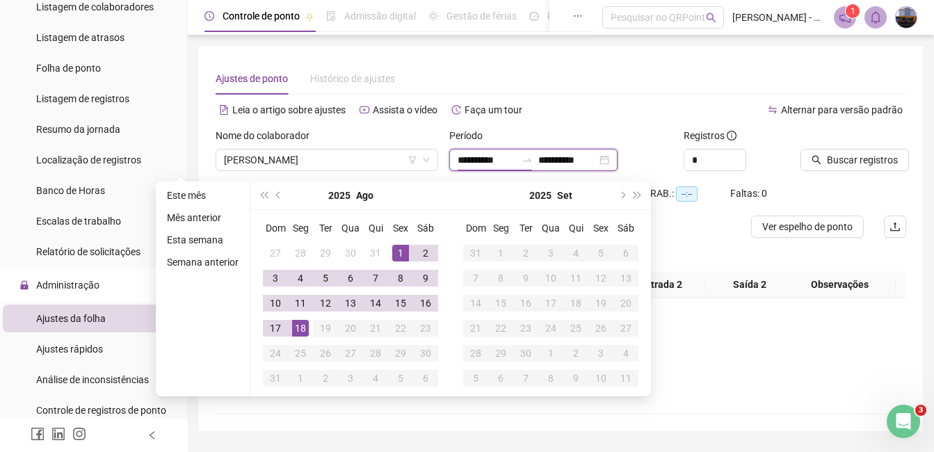
click at [457, 159] on div "**********" at bounding box center [533, 160] width 168 height 22
type input "**********"
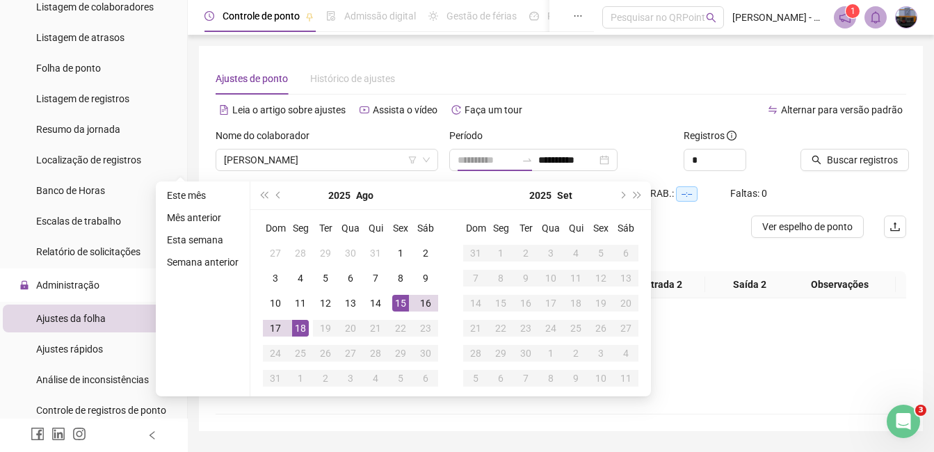
click at [400, 302] on div "15" at bounding box center [400, 303] width 17 height 17
click at [298, 327] on div "18" at bounding box center [300, 328] width 17 height 17
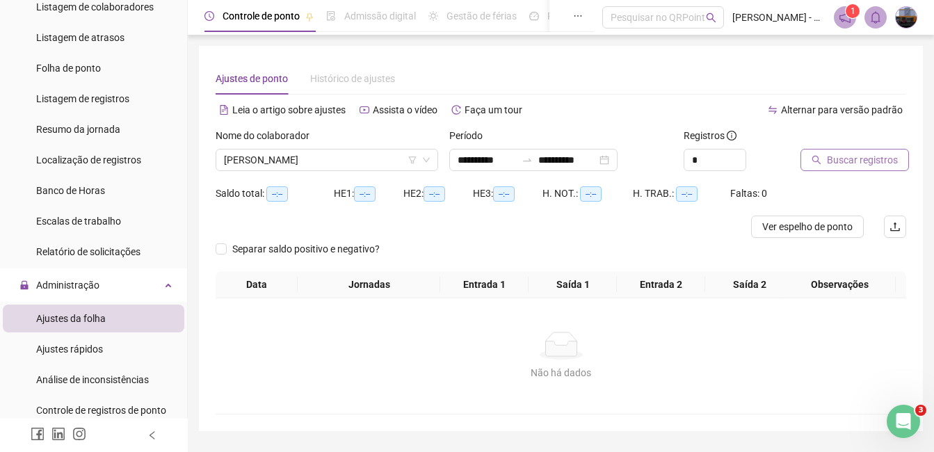
click at [818, 151] on button "Buscar registros" at bounding box center [854, 160] width 108 height 22
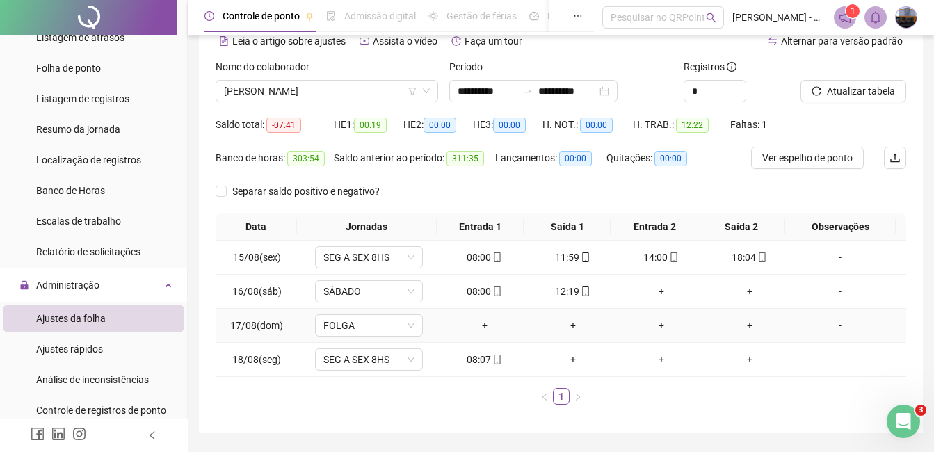
scroll to position [70, 0]
click at [298, 81] on span "[PERSON_NAME]" at bounding box center [327, 90] width 206 height 21
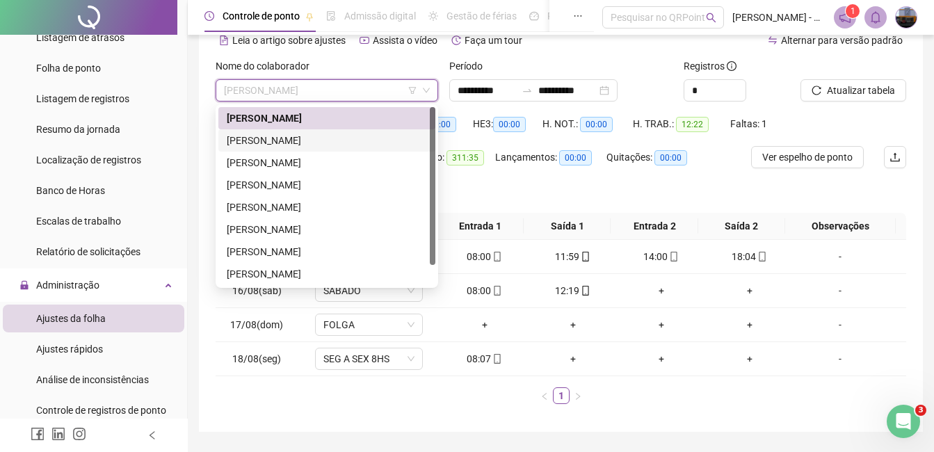
click at [280, 133] on div "[PERSON_NAME]" at bounding box center [327, 140] width 200 height 15
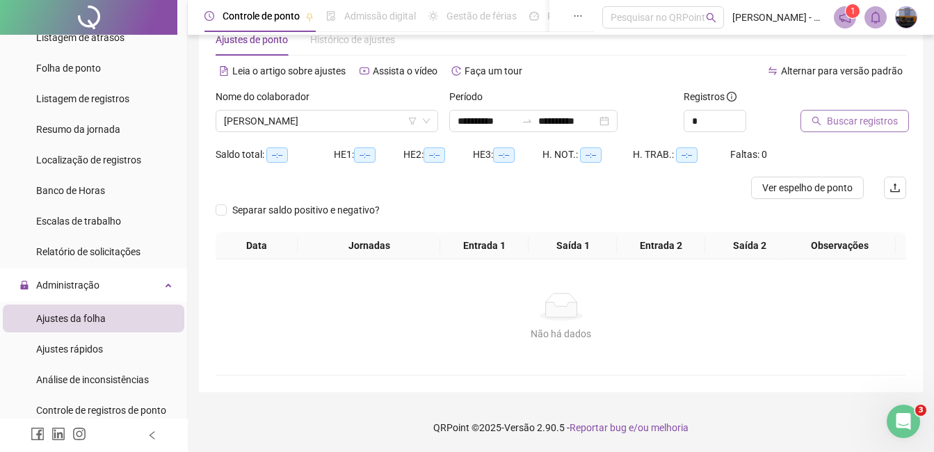
click at [851, 120] on span "Buscar registros" at bounding box center [862, 120] width 71 height 15
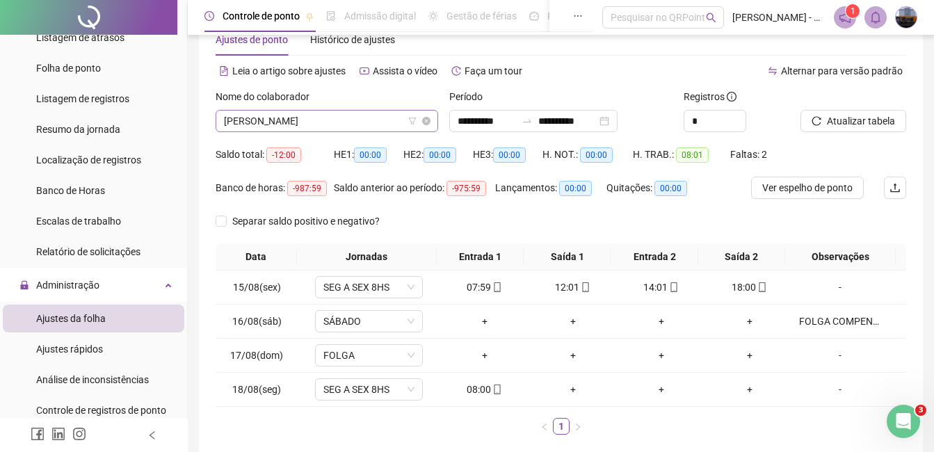
click at [329, 121] on span "[PERSON_NAME]" at bounding box center [327, 121] width 206 height 21
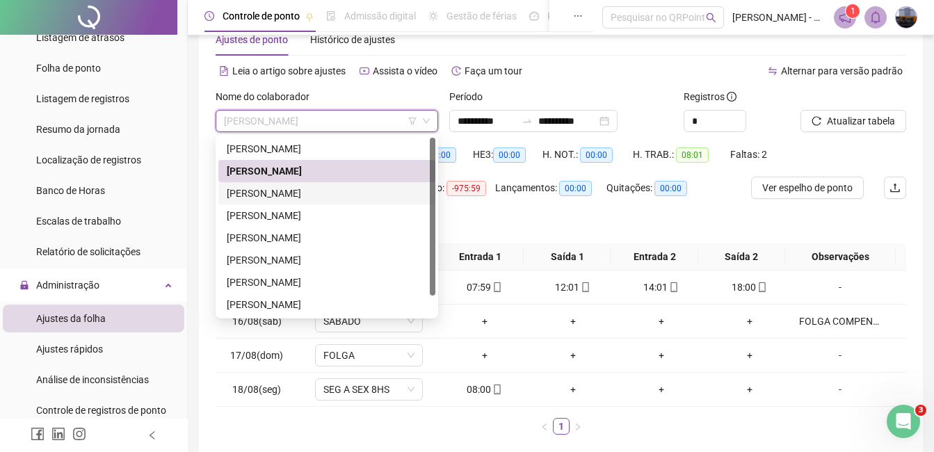
click at [268, 196] on div "[PERSON_NAME]" at bounding box center [327, 193] width 200 height 15
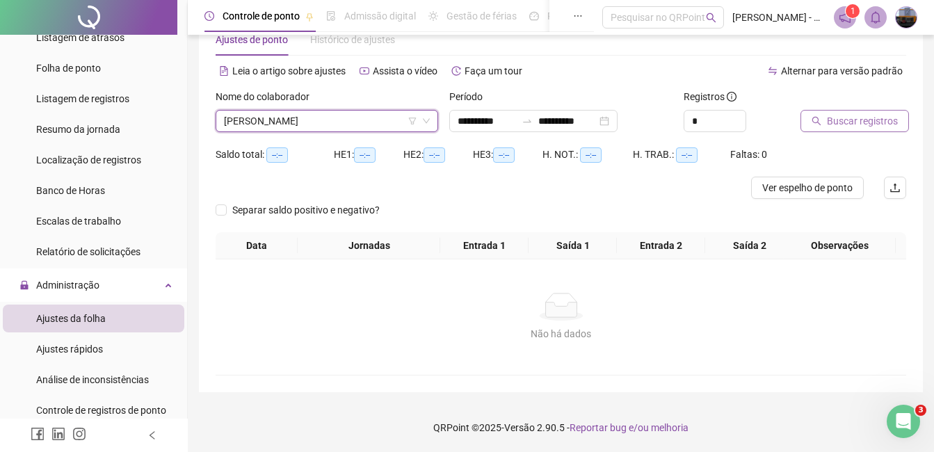
click at [832, 124] on span "Buscar registros" at bounding box center [862, 120] width 71 height 15
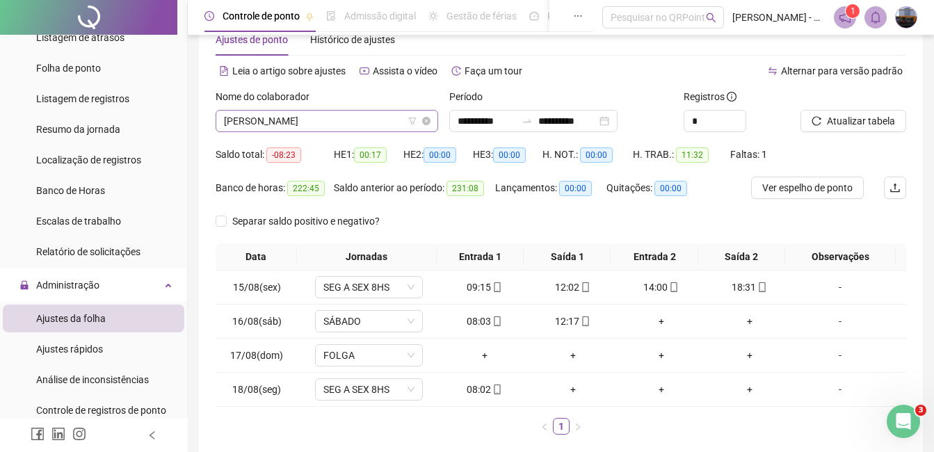
click at [332, 114] on span "[PERSON_NAME]" at bounding box center [327, 121] width 206 height 21
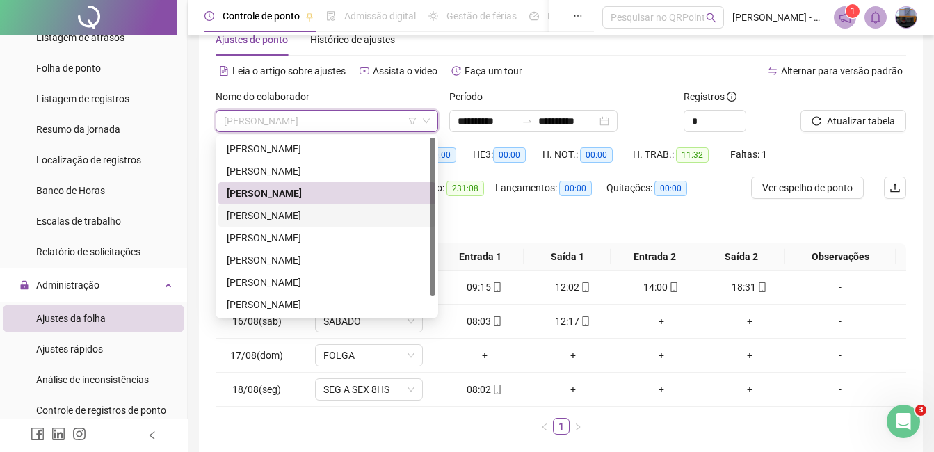
click at [270, 216] on div "[PERSON_NAME]" at bounding box center [327, 215] width 200 height 15
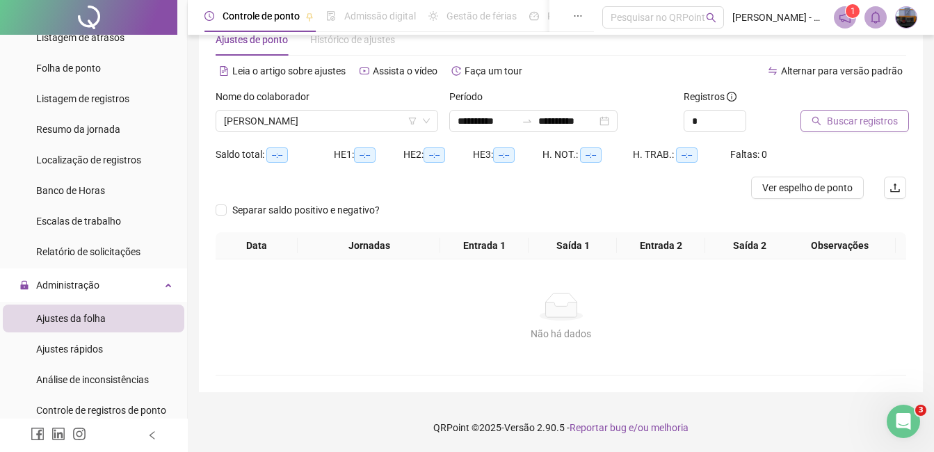
click at [833, 122] on span "Buscar registros" at bounding box center [862, 120] width 71 height 15
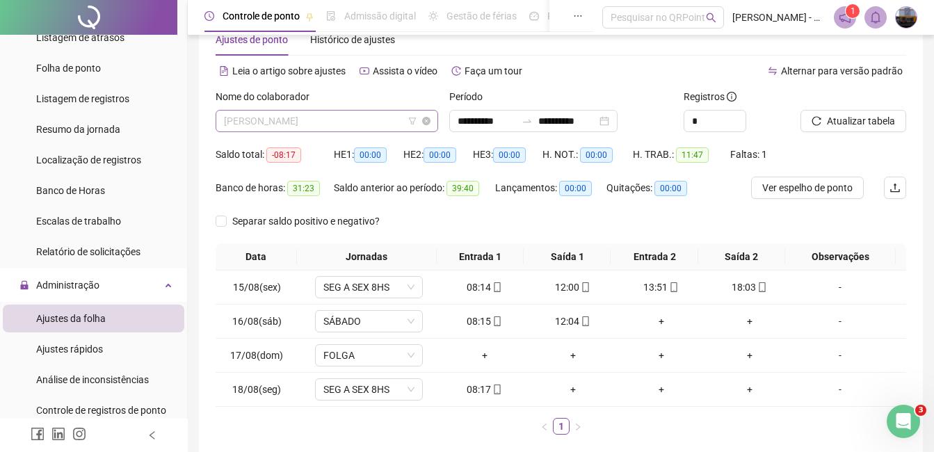
click at [330, 118] on span "[PERSON_NAME]" at bounding box center [327, 121] width 206 height 21
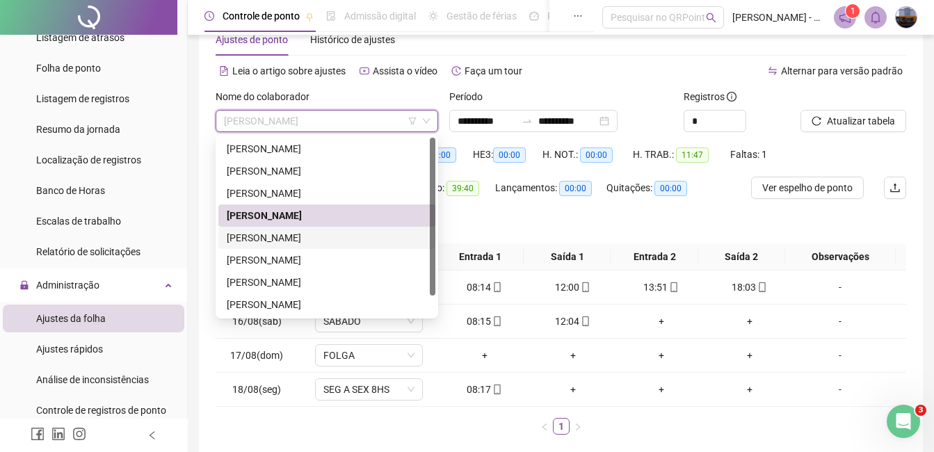
click at [284, 236] on div "[PERSON_NAME]" at bounding box center [327, 237] width 200 height 15
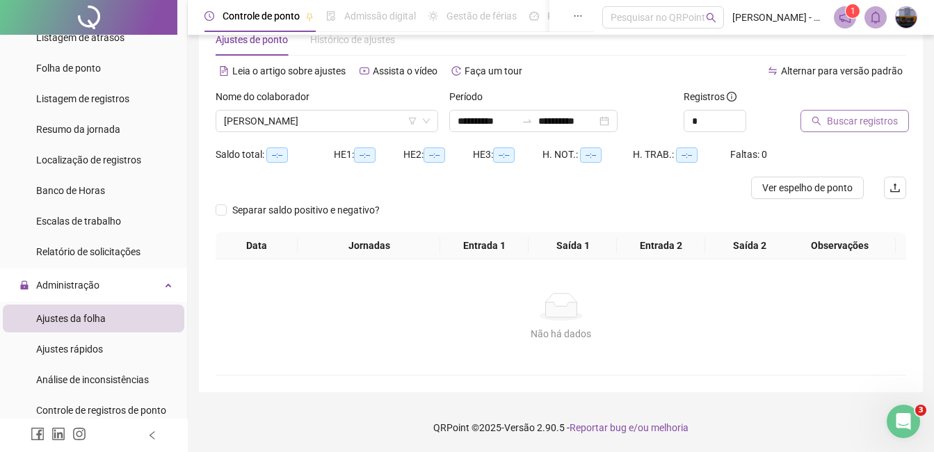
click at [861, 123] on span "Buscar registros" at bounding box center [862, 120] width 71 height 15
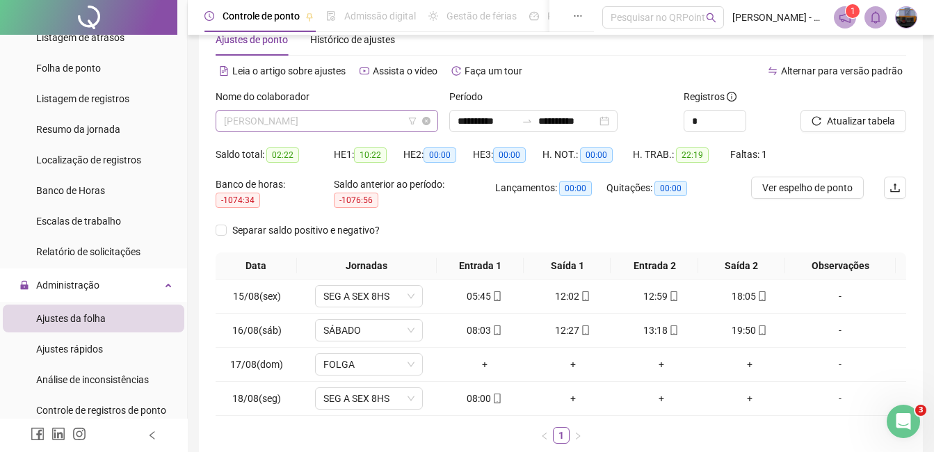
click at [296, 122] on span "[PERSON_NAME]" at bounding box center [327, 121] width 206 height 21
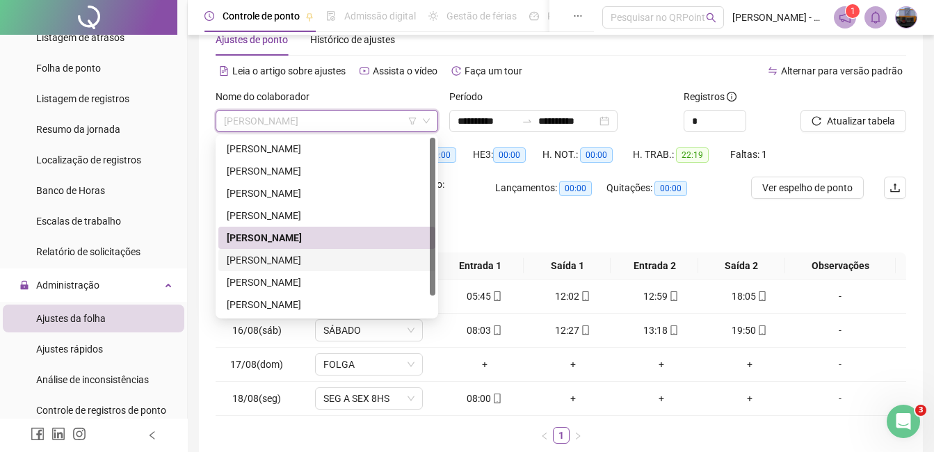
click at [250, 259] on div "[PERSON_NAME]" at bounding box center [327, 259] width 200 height 15
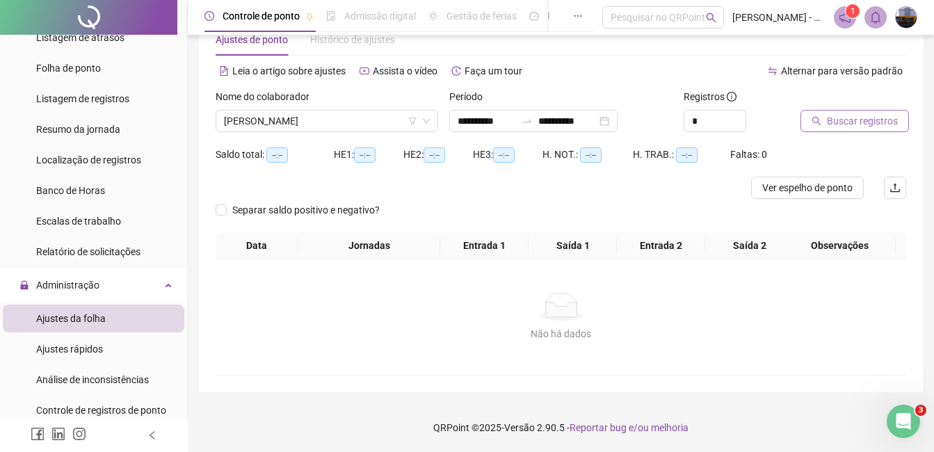
click at [820, 117] on icon "search" at bounding box center [816, 121] width 10 height 10
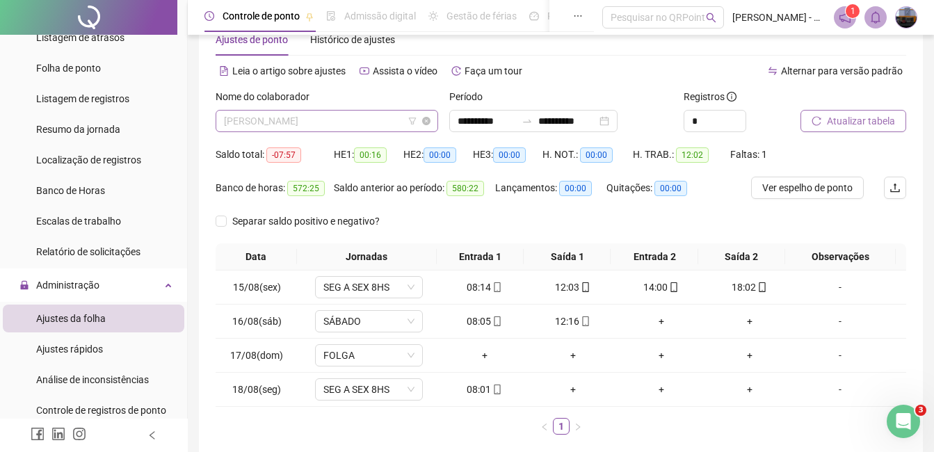
click at [332, 128] on span "[PERSON_NAME]" at bounding box center [327, 121] width 206 height 21
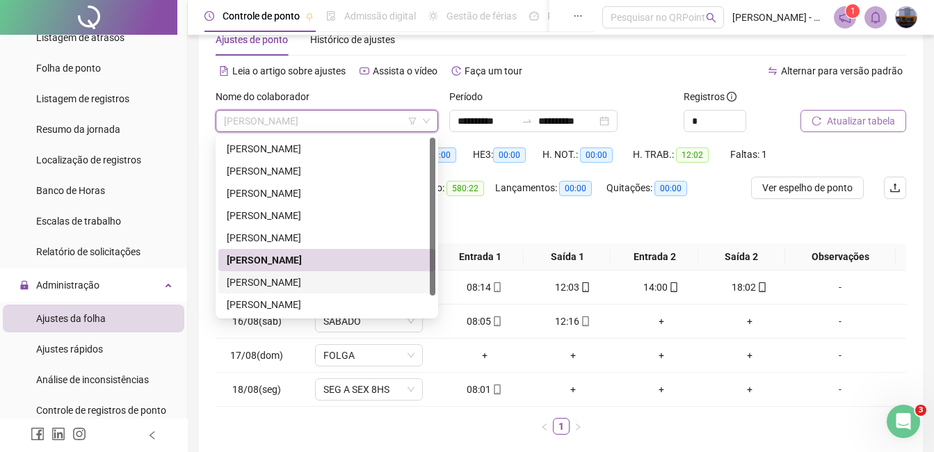
click at [266, 282] on div "[PERSON_NAME]" at bounding box center [327, 282] width 200 height 15
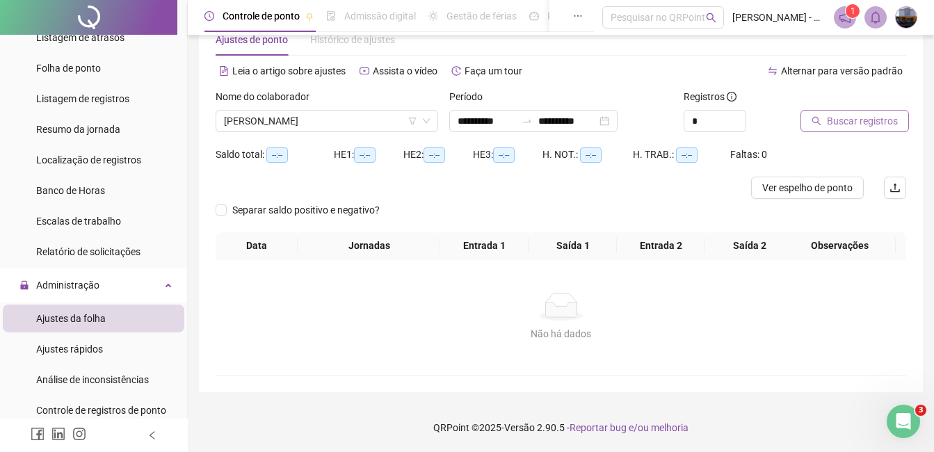
click at [854, 108] on div at bounding box center [835, 99] width 71 height 21
click at [856, 117] on span "Buscar registros" at bounding box center [862, 120] width 71 height 15
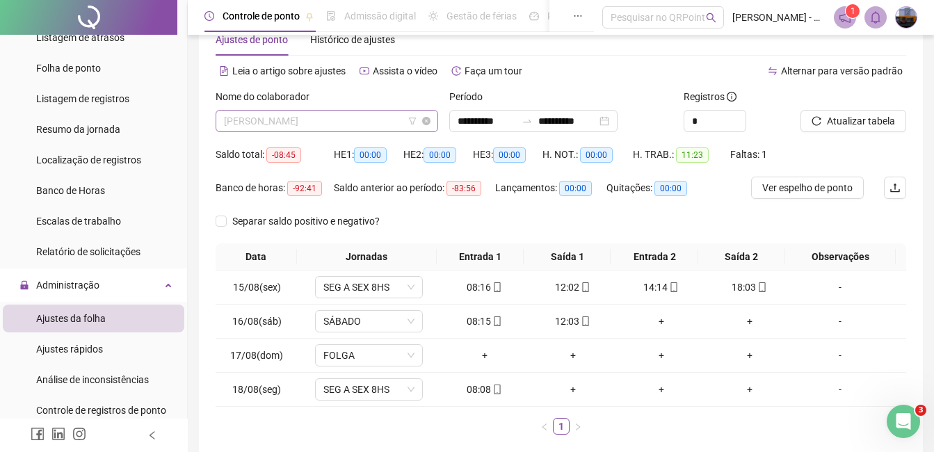
click at [357, 114] on span "[PERSON_NAME]" at bounding box center [327, 121] width 206 height 21
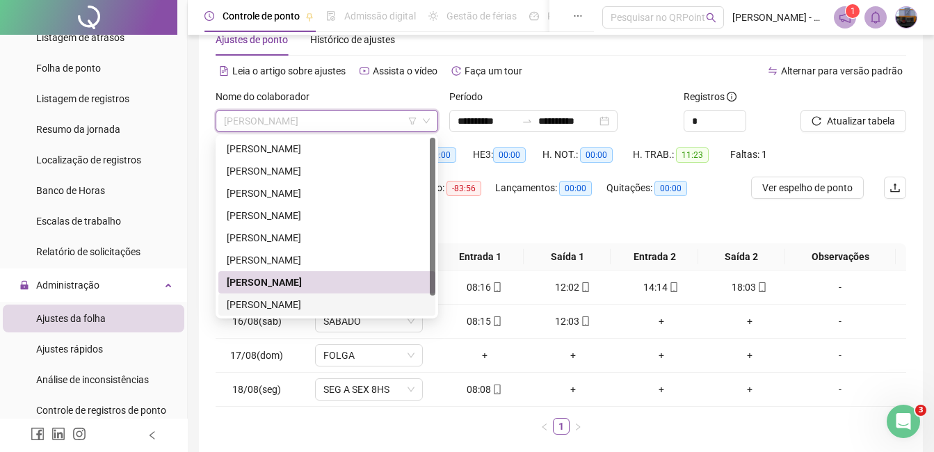
click at [277, 300] on div "[PERSON_NAME]" at bounding box center [327, 304] width 200 height 15
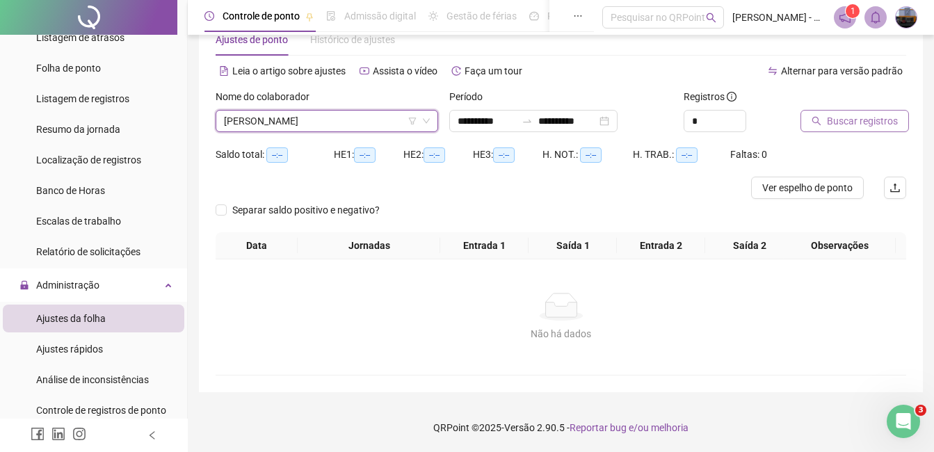
click at [823, 120] on button "Buscar registros" at bounding box center [854, 121] width 108 height 22
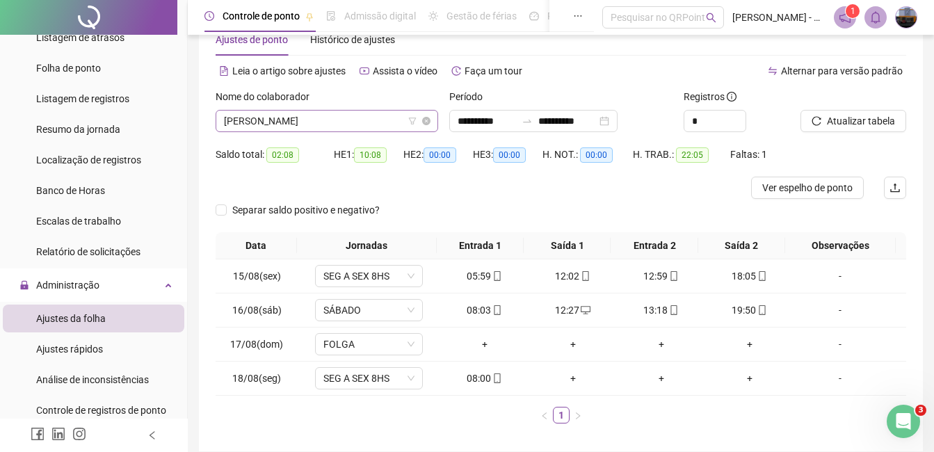
click at [334, 124] on span "[PERSON_NAME]" at bounding box center [327, 121] width 206 height 21
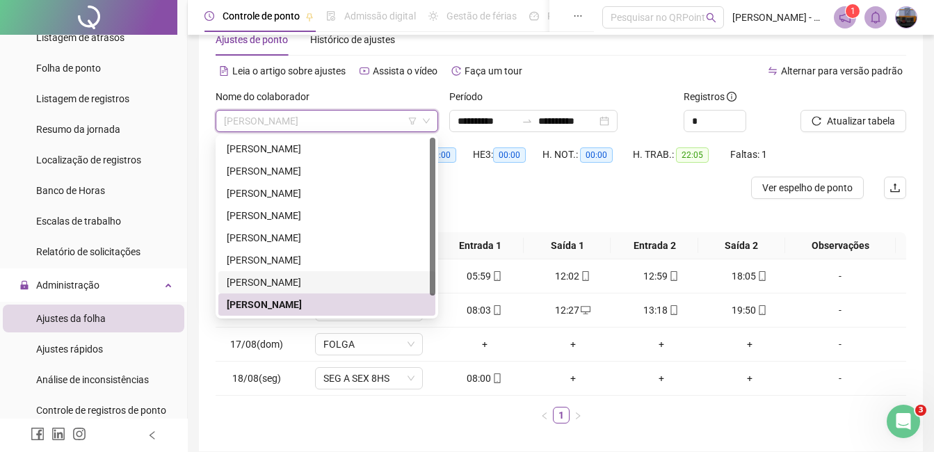
scroll to position [22, 0]
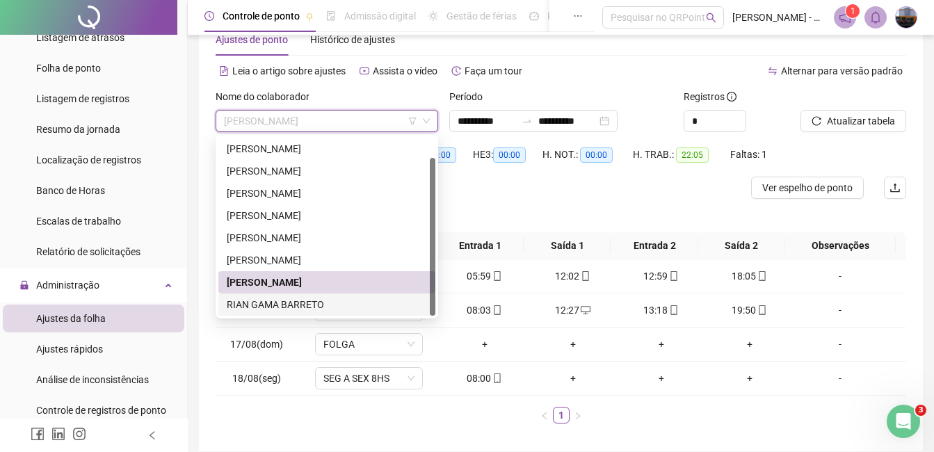
click at [282, 300] on div "RIAN GAMA BARRETO" at bounding box center [327, 304] width 200 height 15
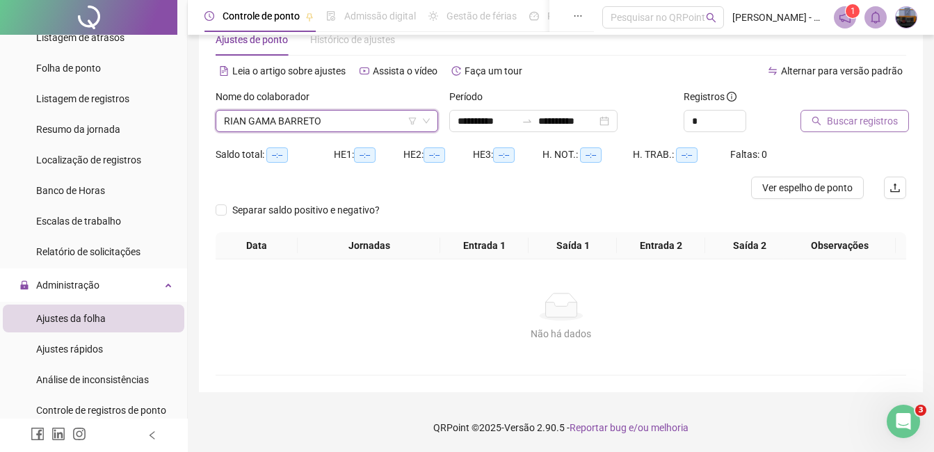
click at [827, 129] on button "Buscar registros" at bounding box center [854, 121] width 108 height 22
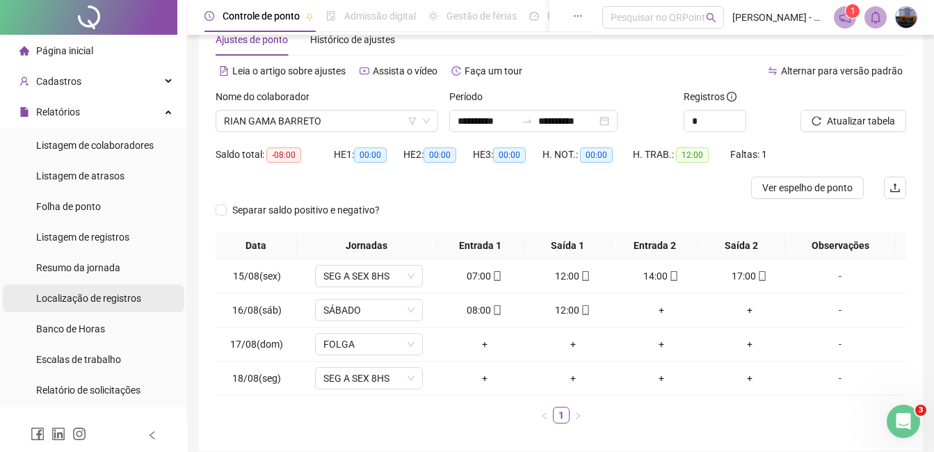
scroll to position [0, 0]
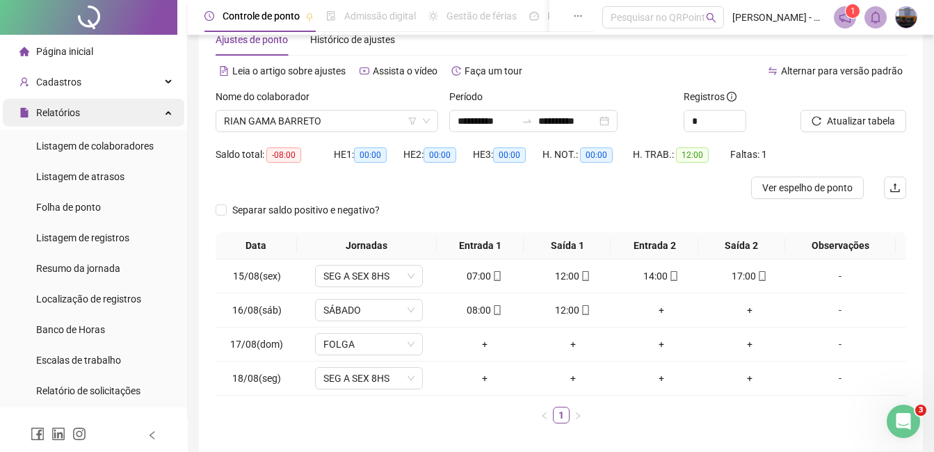
click at [94, 112] on div "Relatórios" at bounding box center [93, 113] width 181 height 28
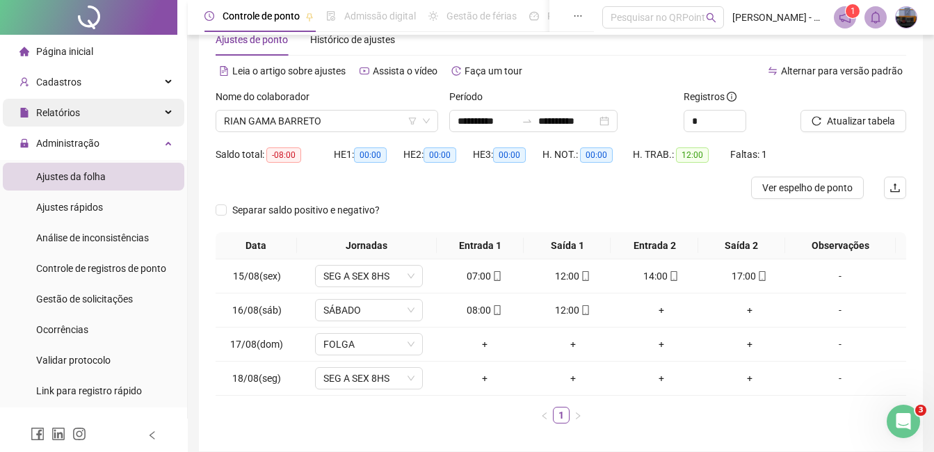
click at [94, 112] on div "Relatórios" at bounding box center [93, 113] width 181 height 28
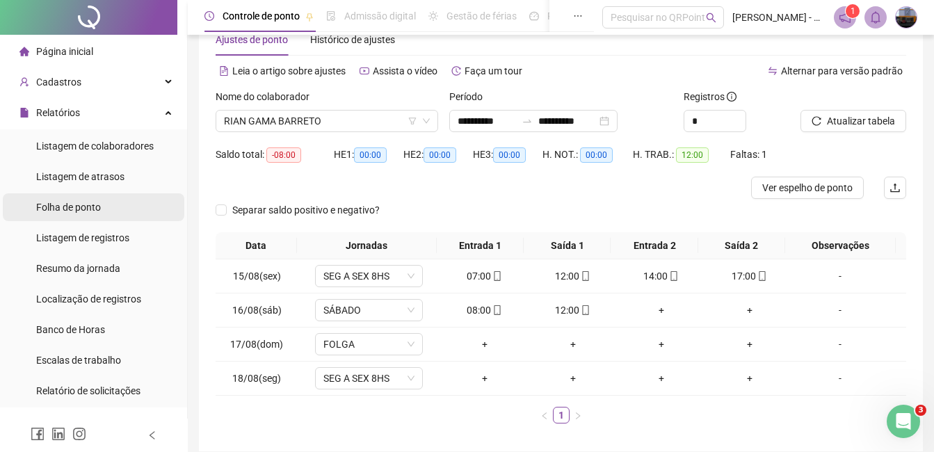
click at [92, 205] on span "Folha de ponto" at bounding box center [68, 207] width 65 height 11
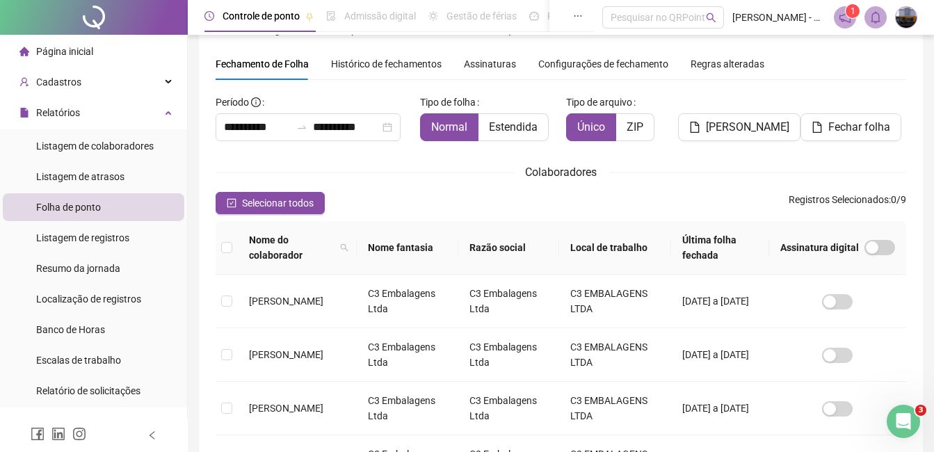
scroll to position [59, 0]
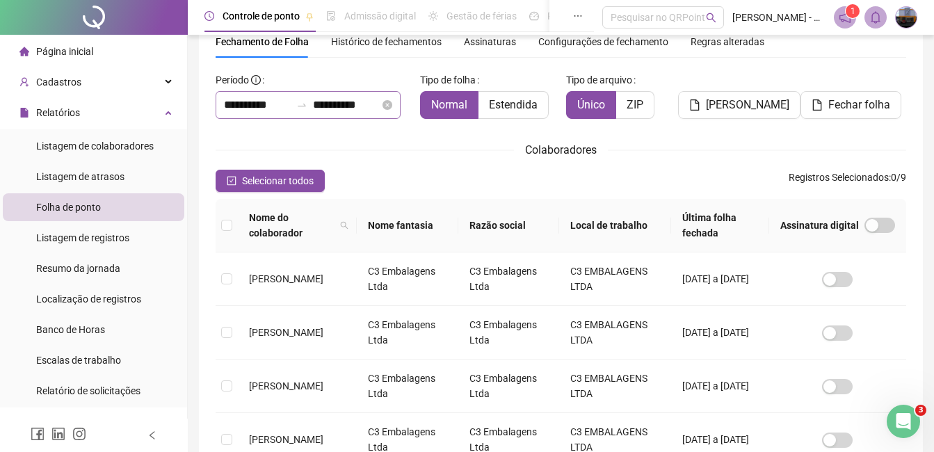
click at [223, 107] on div "**********" at bounding box center [308, 105] width 185 height 28
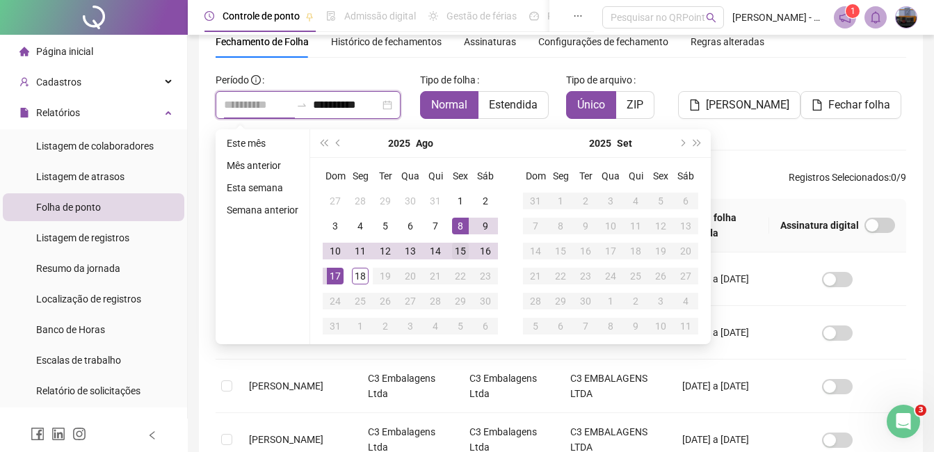
type input "**********"
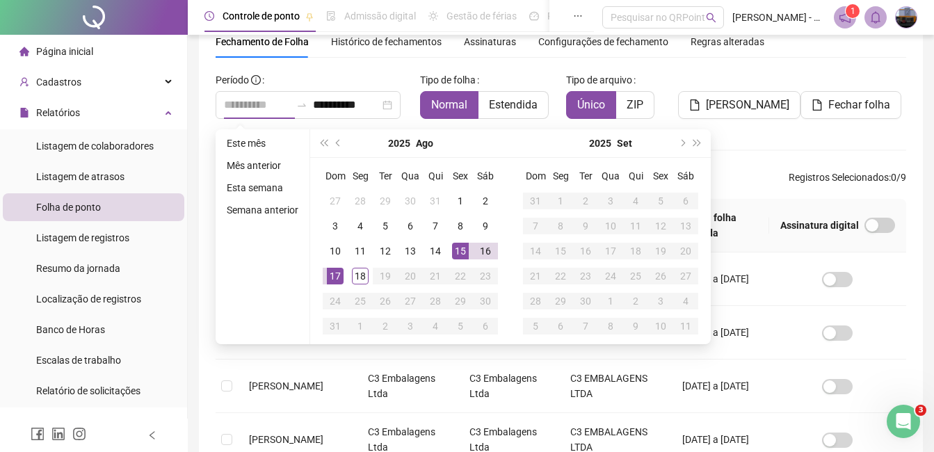
click at [459, 248] on div "15" at bounding box center [460, 251] width 17 height 17
type input "**********"
click at [367, 277] on div "18" at bounding box center [360, 276] width 17 height 17
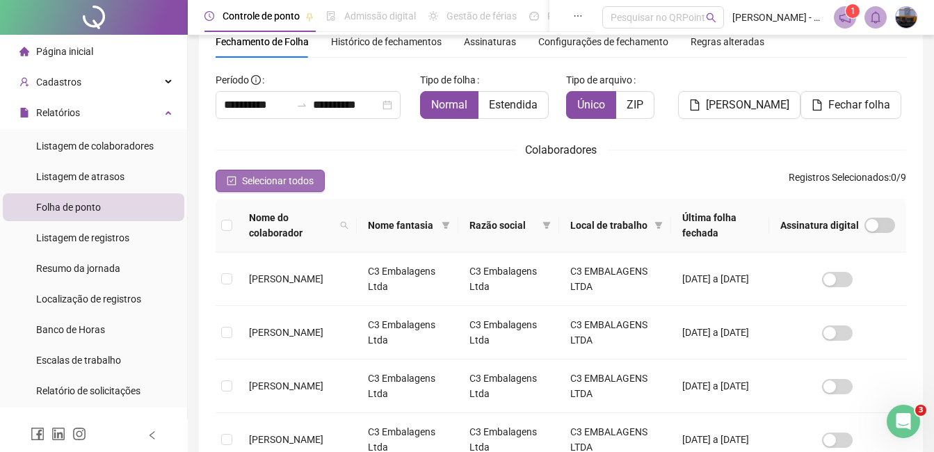
click at [254, 186] on span "Selecionar todos" at bounding box center [278, 180] width 72 height 15
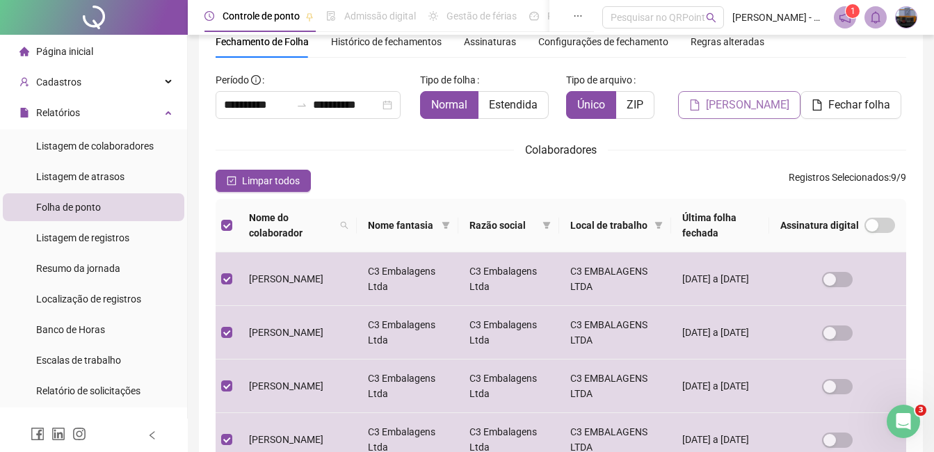
click at [756, 106] on span "[PERSON_NAME]" at bounding box center [747, 105] width 83 height 17
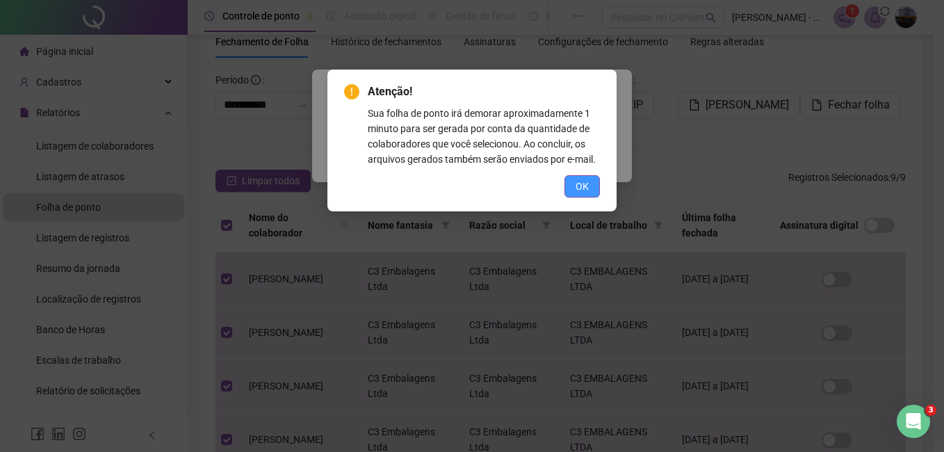
click at [585, 187] on span "OK" at bounding box center [582, 186] width 13 height 15
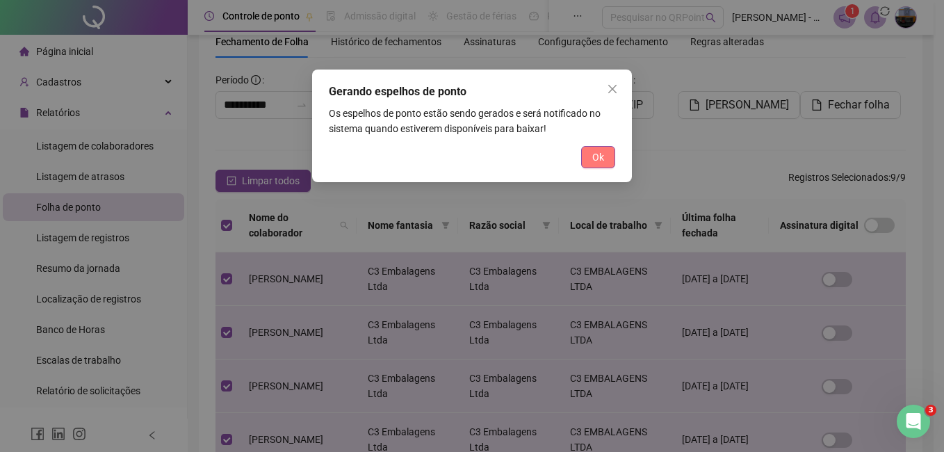
click at [601, 156] on span "Ok" at bounding box center [598, 156] width 12 height 15
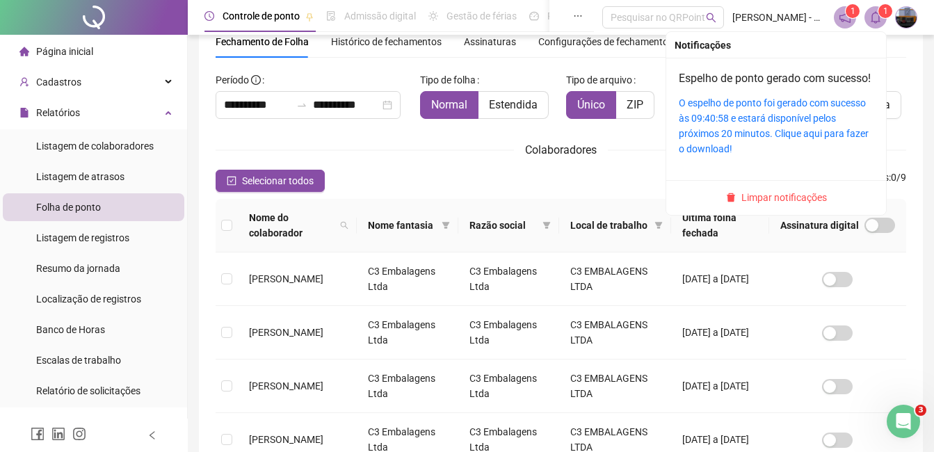
click at [878, 13] on sup "1" at bounding box center [885, 11] width 14 height 14
click at [778, 127] on div "O espelho de ponto foi gerado com sucesso às 09:40:58 e estará disponível pelos…" at bounding box center [776, 125] width 195 height 61
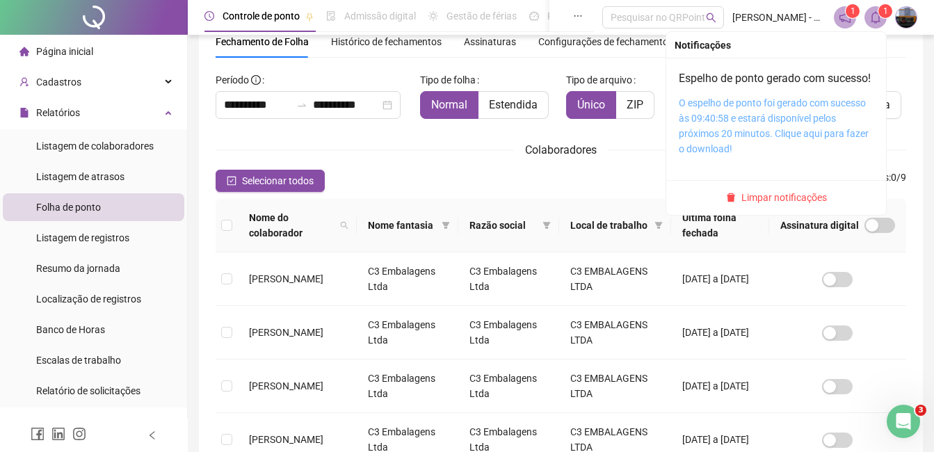
click at [723, 140] on link "O espelho de ponto foi gerado com sucesso às 09:40:58 e estará disponível pelos…" at bounding box center [774, 125] width 190 height 57
